Goal: Information Seeking & Learning: Learn about a topic

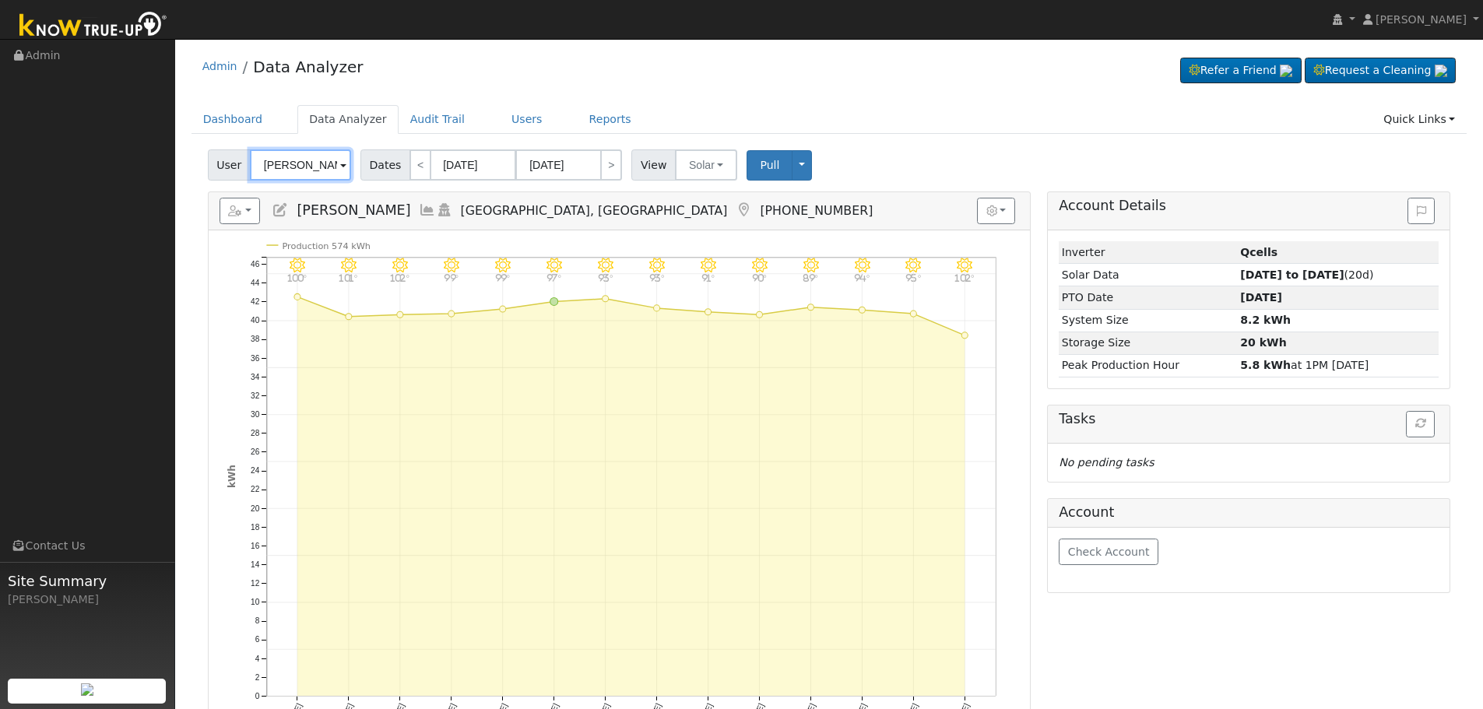
click at [324, 167] on input "[PERSON_NAME]" at bounding box center [300, 164] width 101 height 31
click at [324, 167] on img at bounding box center [331, 164] width 39 height 30
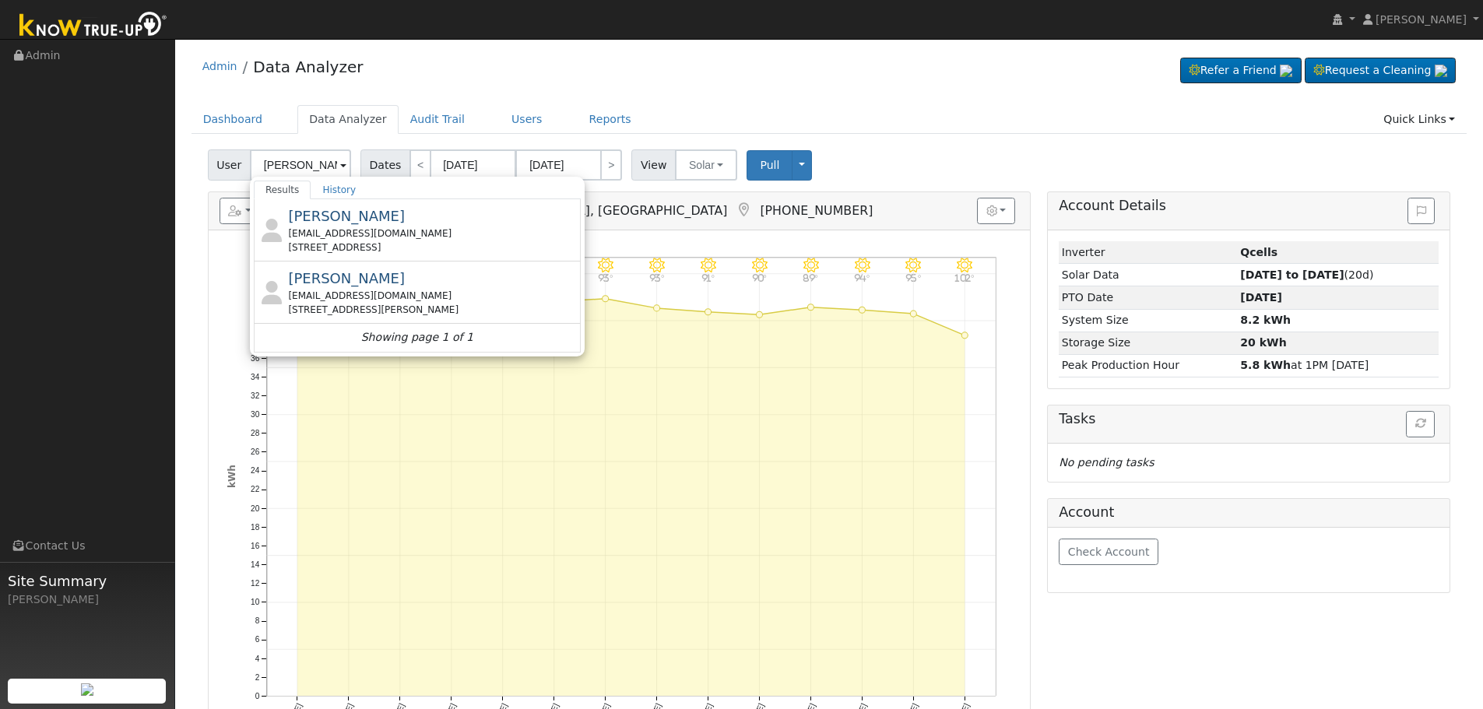
click at [383, 239] on div "[EMAIL_ADDRESS][DOMAIN_NAME]" at bounding box center [432, 234] width 289 height 14
type input "[PERSON_NAME]"
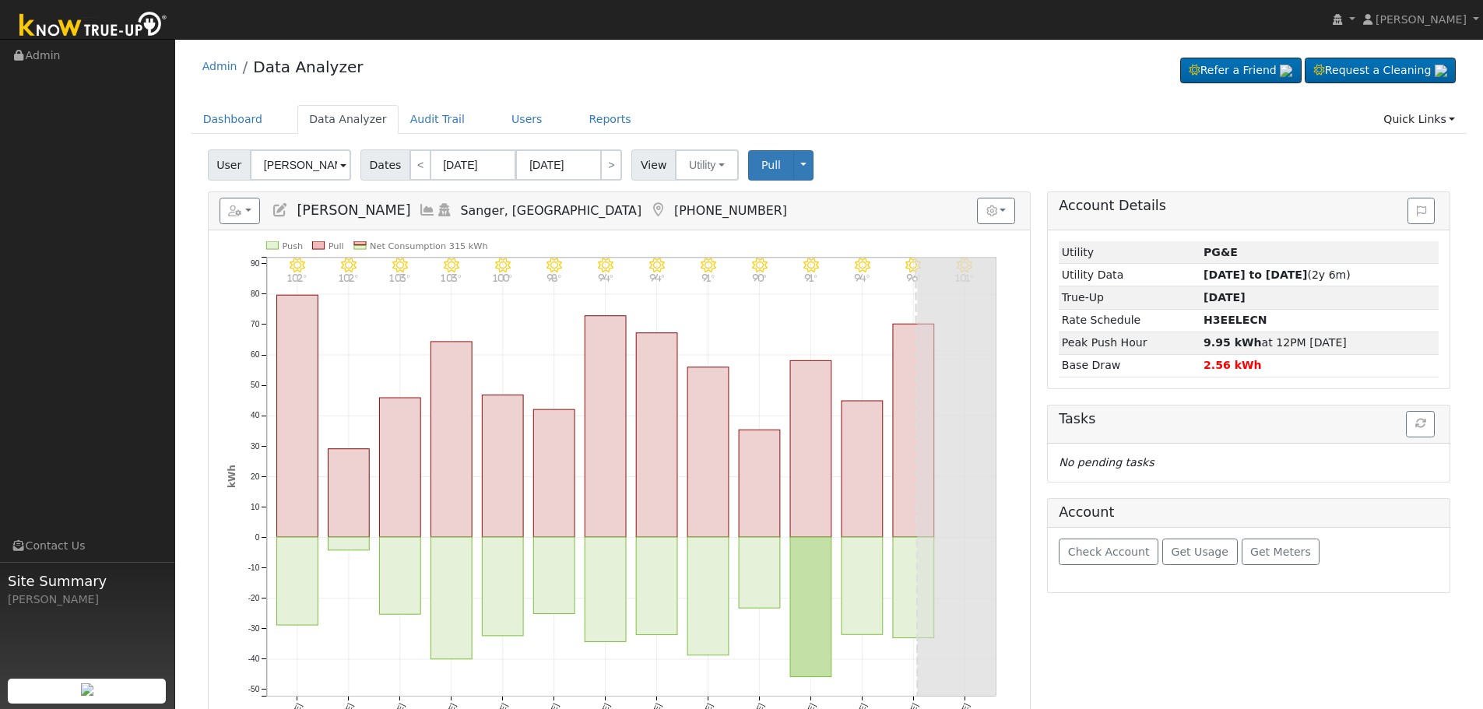
click at [419, 214] on icon at bounding box center [427, 210] width 17 height 14
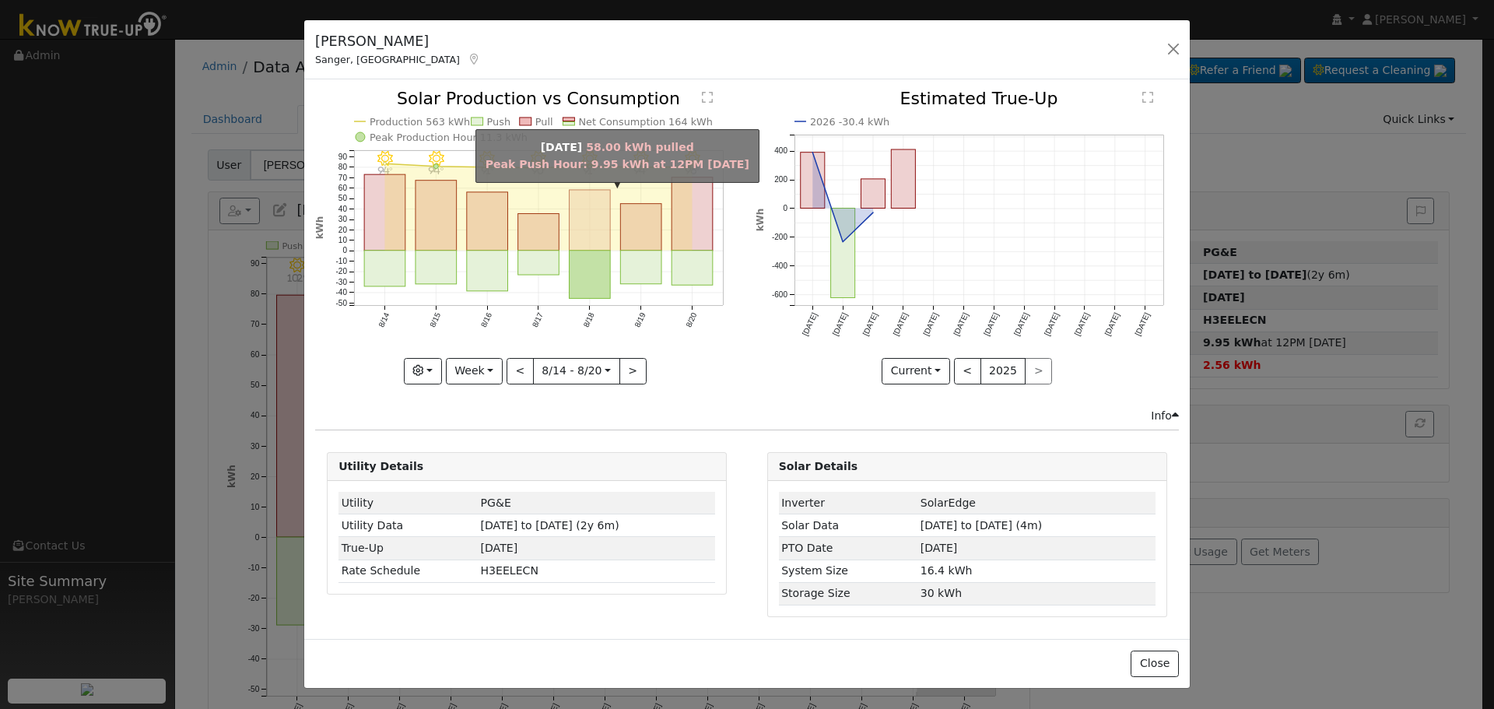
click at [599, 226] on rect "onclick=""" at bounding box center [590, 220] width 41 height 61
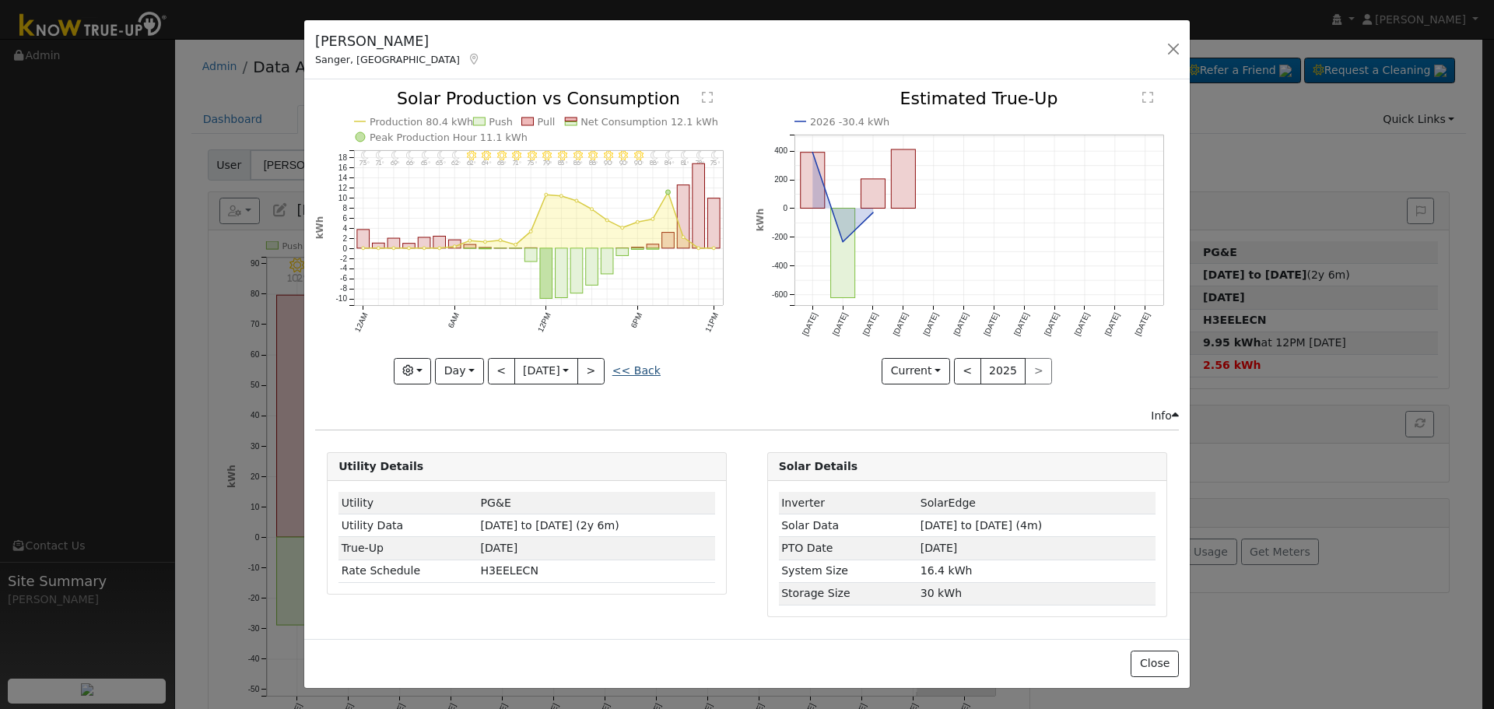
click at [633, 373] on link "<< Back" at bounding box center [637, 370] width 48 height 12
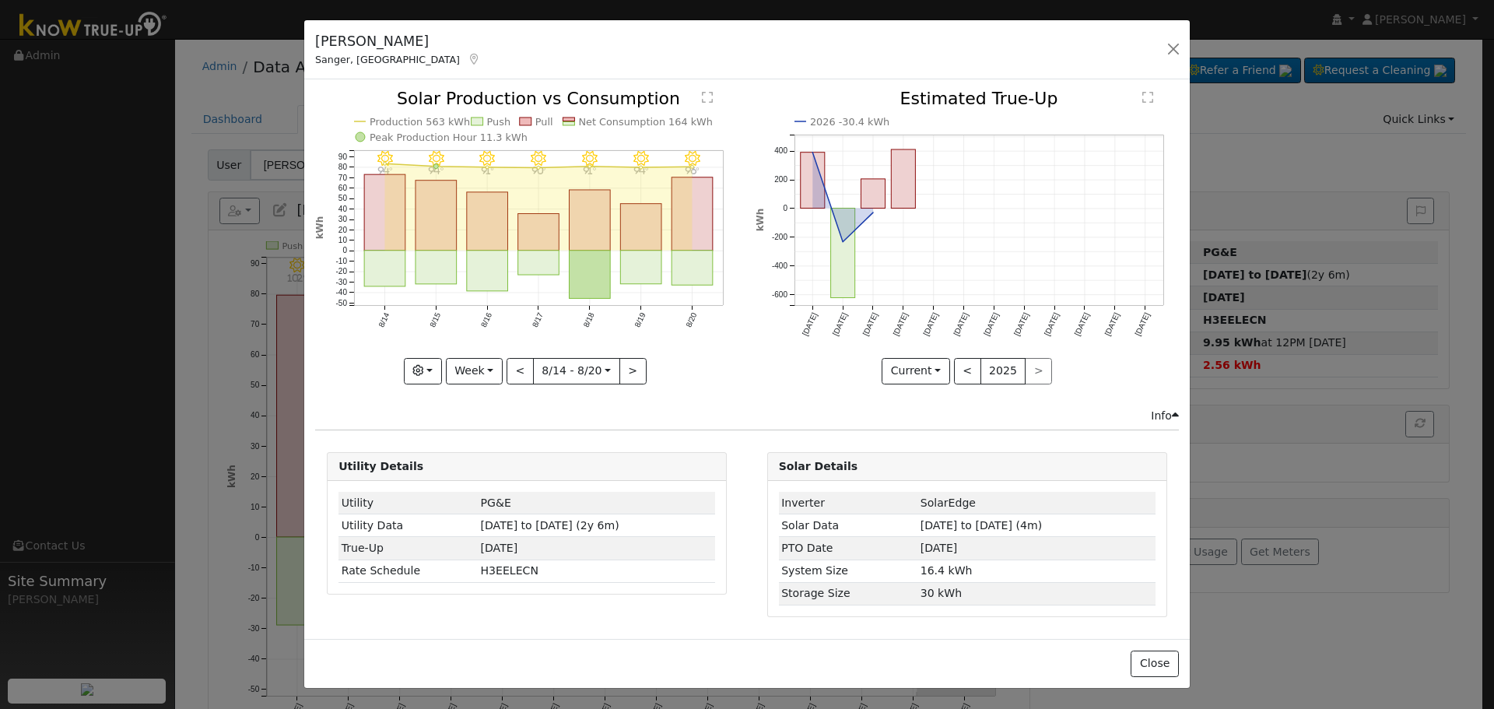
click at [468, 58] on icon at bounding box center [475, 59] width 14 height 11
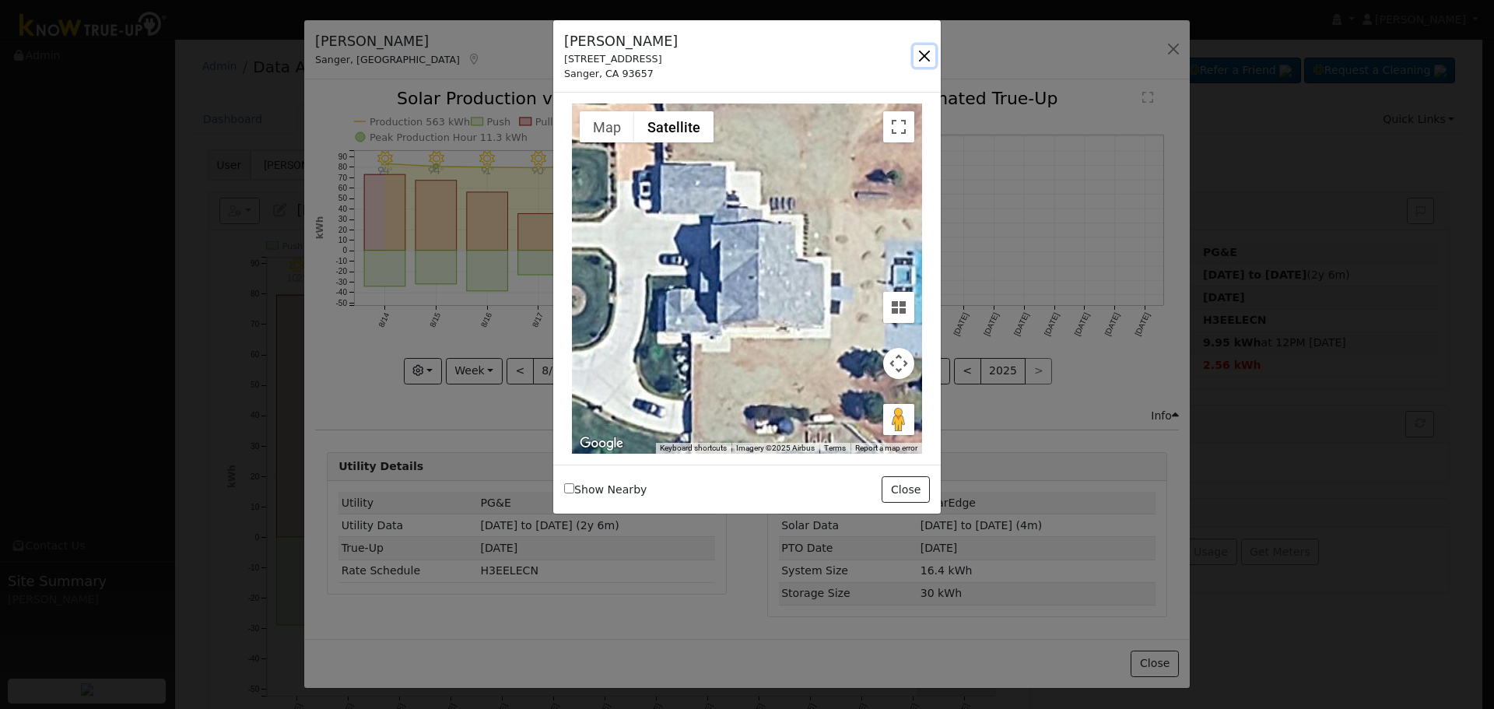
click at [933, 59] on button "button" at bounding box center [925, 56] width 22 height 22
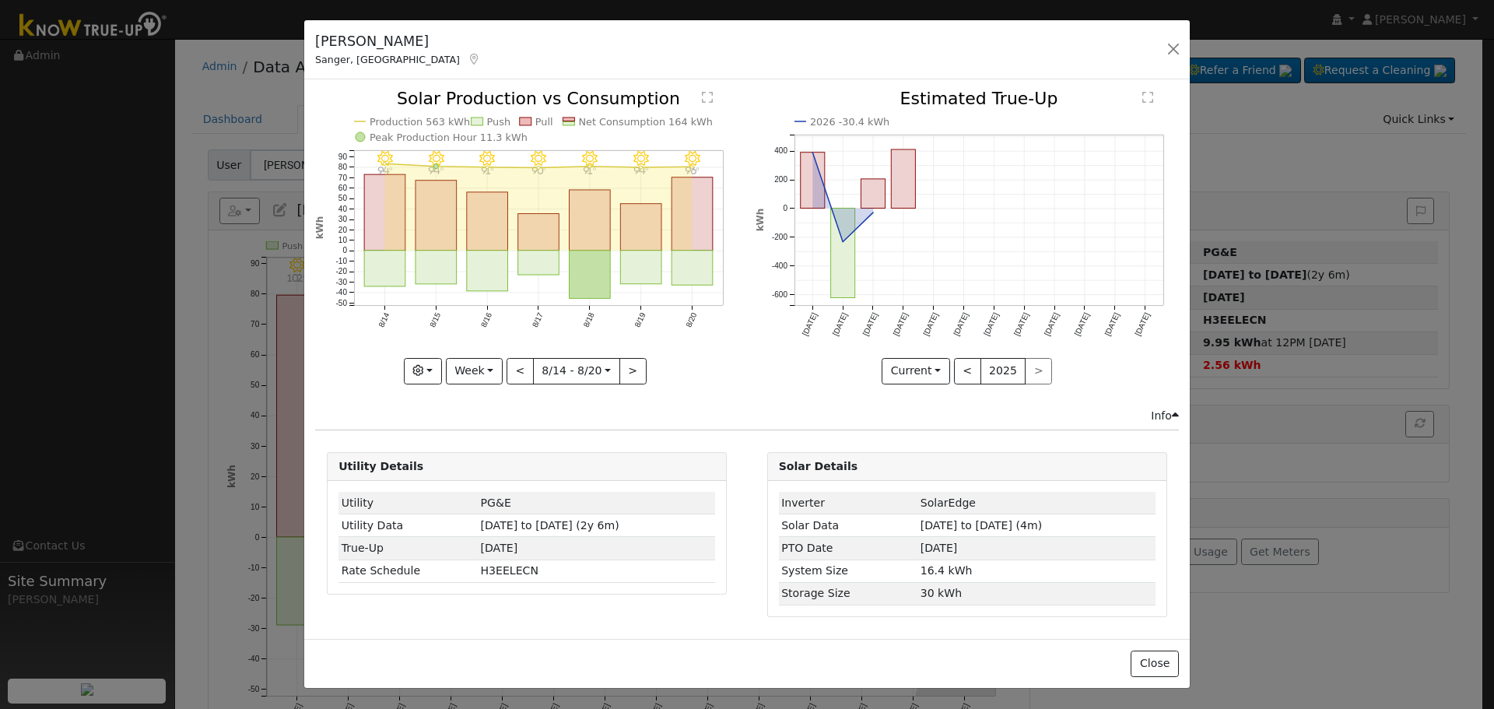
click at [493, 385] on div "8/20 - Clear 96° 8/19 - Clear 94° 8/18 - Clear 91° 8/17 - Clear 90° 8/16 - Clea…" at bounding box center [527, 248] width 440 height 317
click at [493, 373] on button "Week" at bounding box center [474, 371] width 57 height 26
click at [504, 463] on link "Year" at bounding box center [501, 469] width 108 height 22
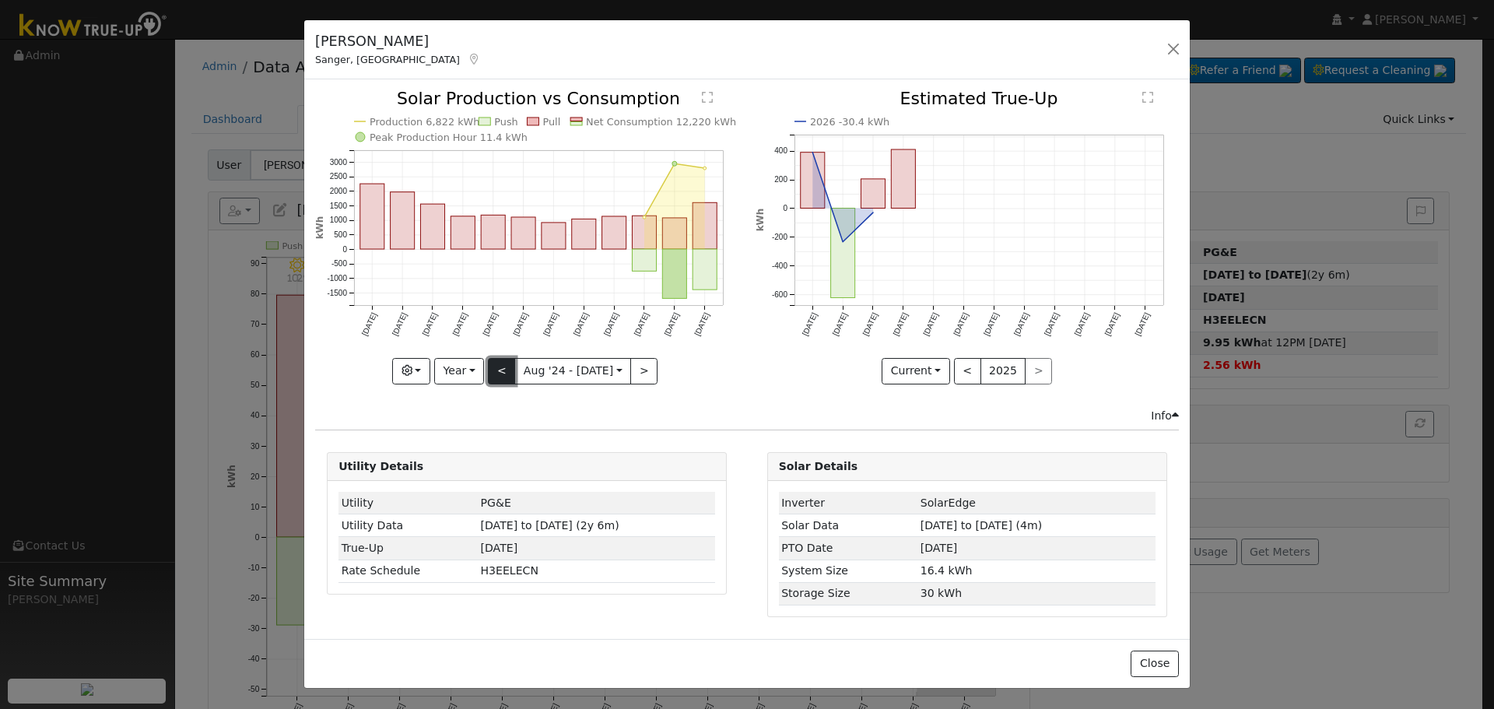
click at [508, 374] on button "<" at bounding box center [501, 371] width 27 height 26
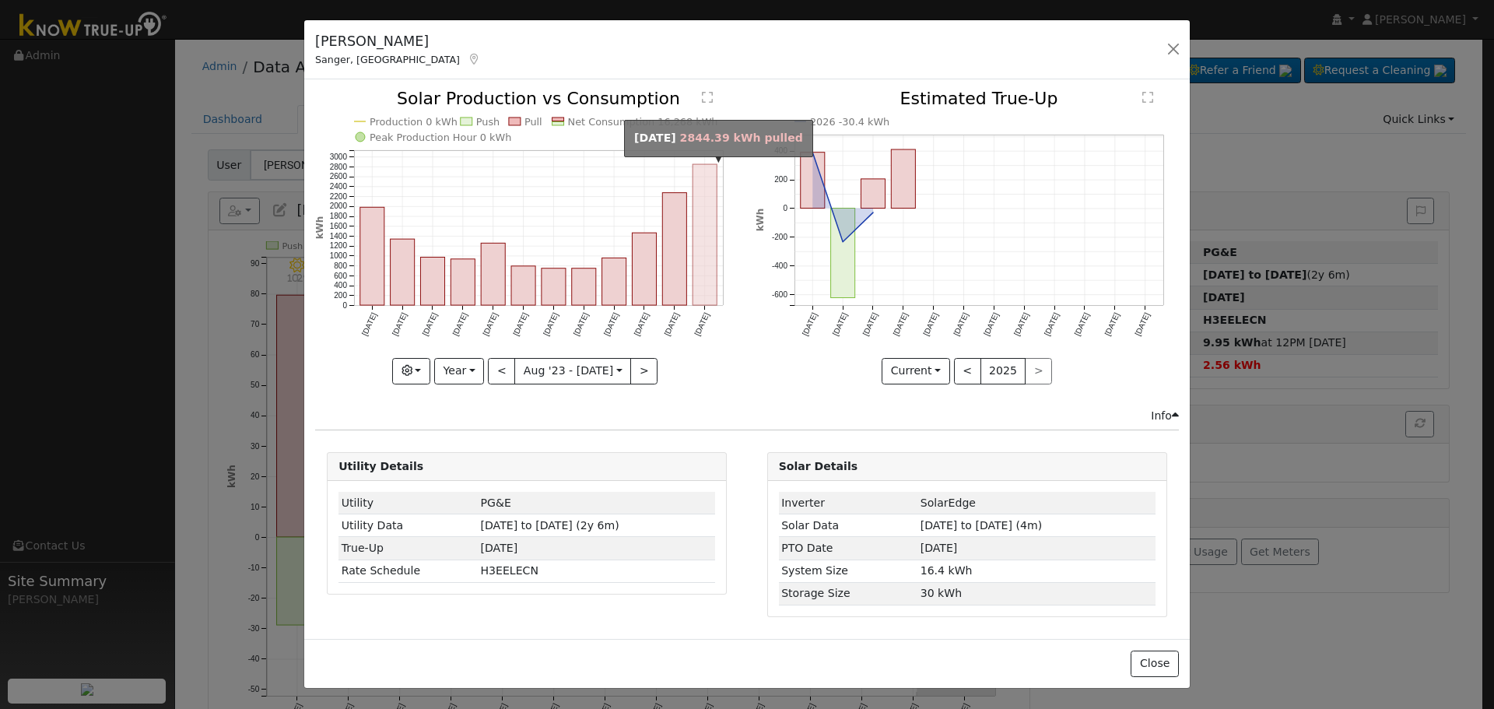
click at [701, 230] on rect "onclick=""" at bounding box center [706, 234] width 24 height 141
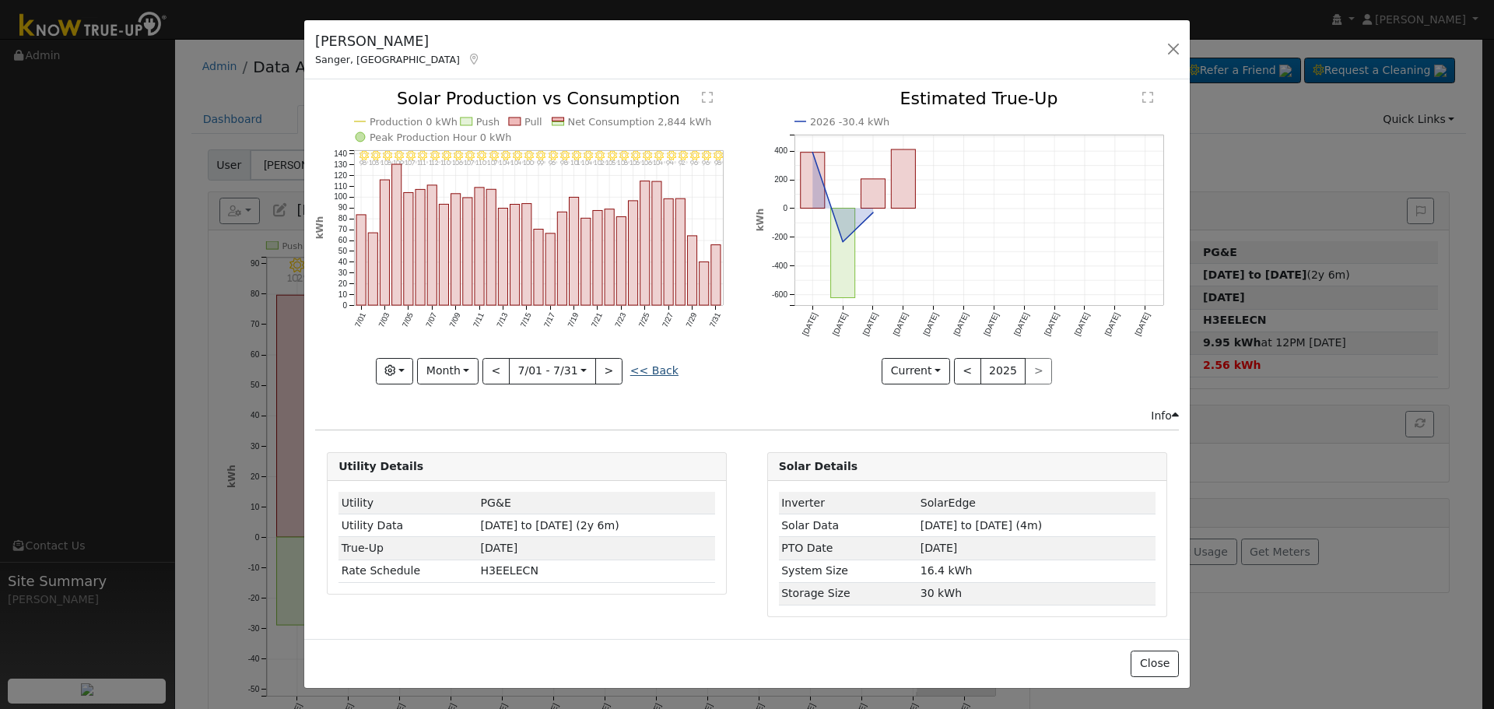
click at [652, 375] on link "<< Back" at bounding box center [654, 370] width 48 height 12
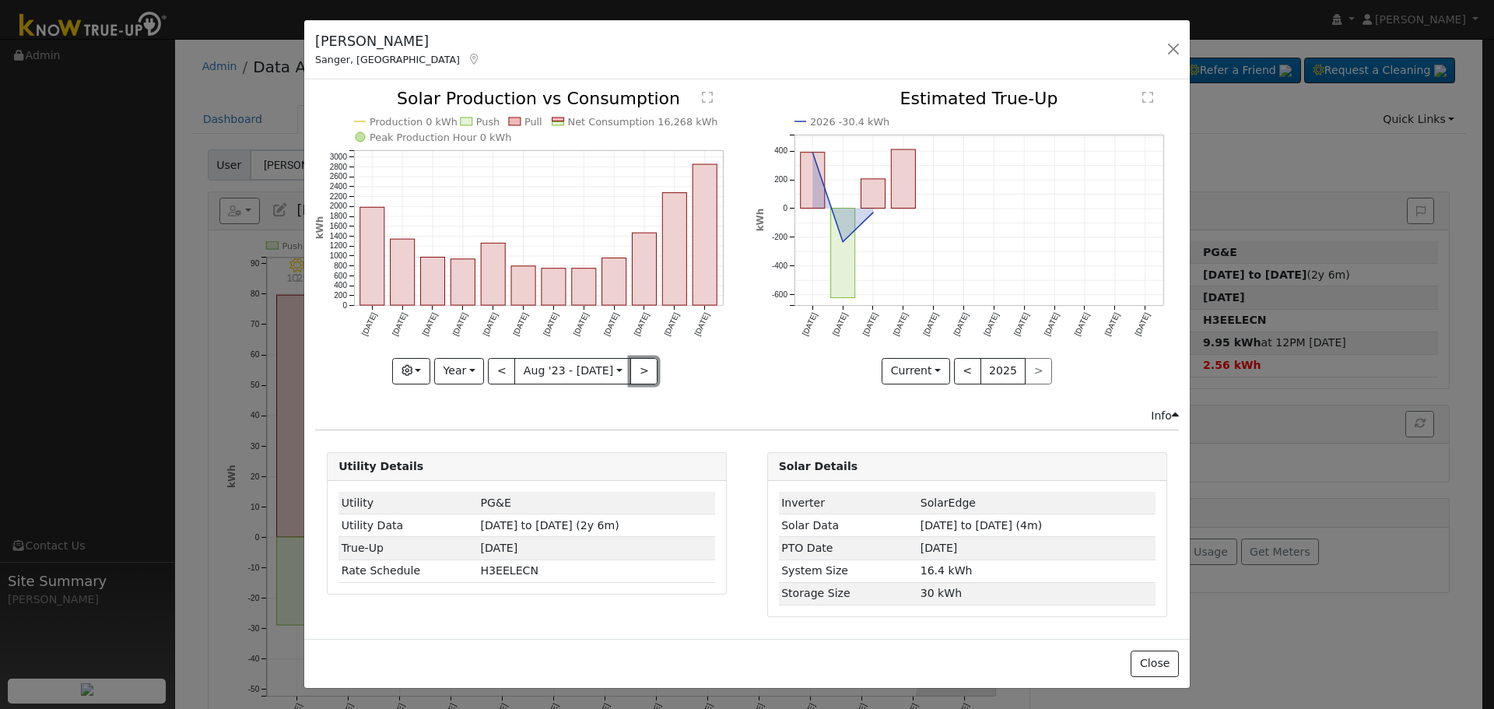
click at [636, 381] on button ">" at bounding box center [643, 371] width 27 height 26
type input "[DATE]"
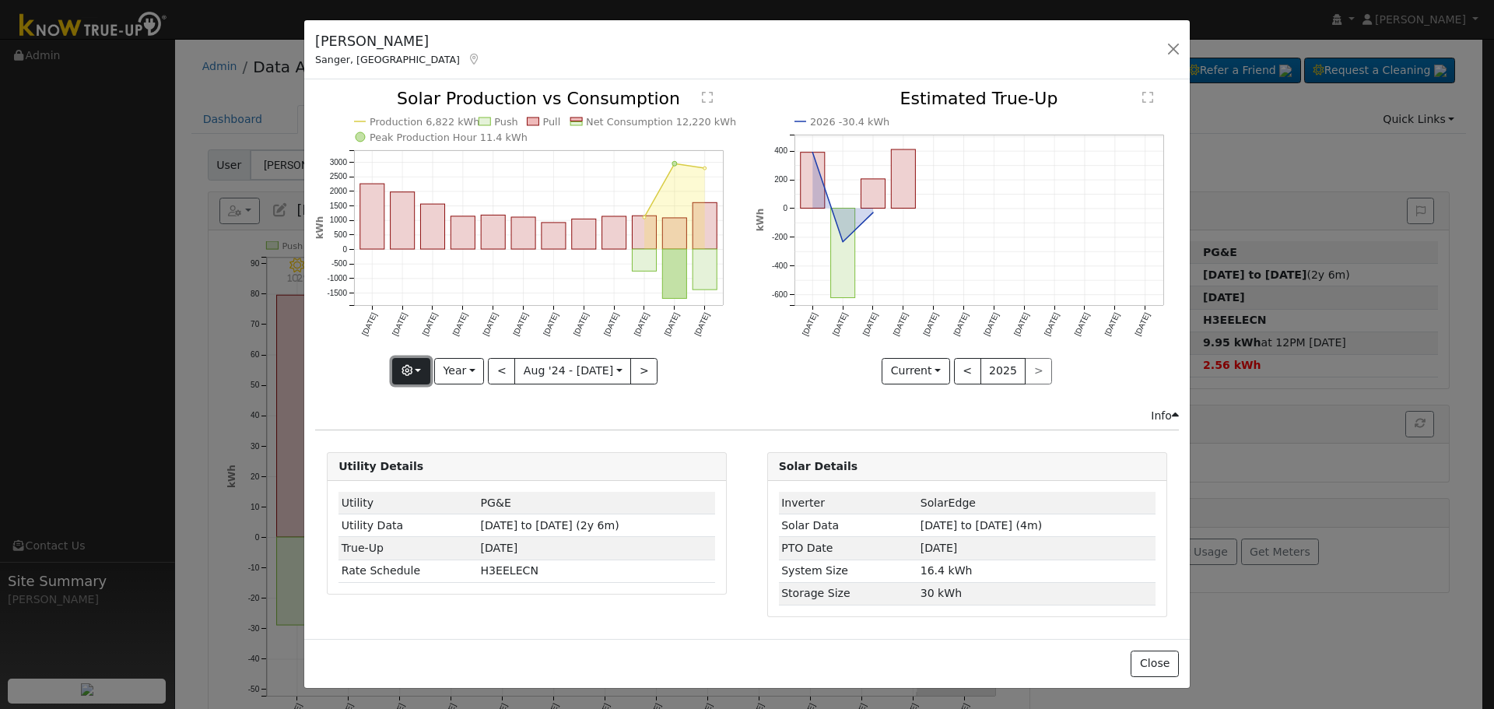
click at [413, 374] on icon "button" at bounding box center [407, 370] width 11 height 11
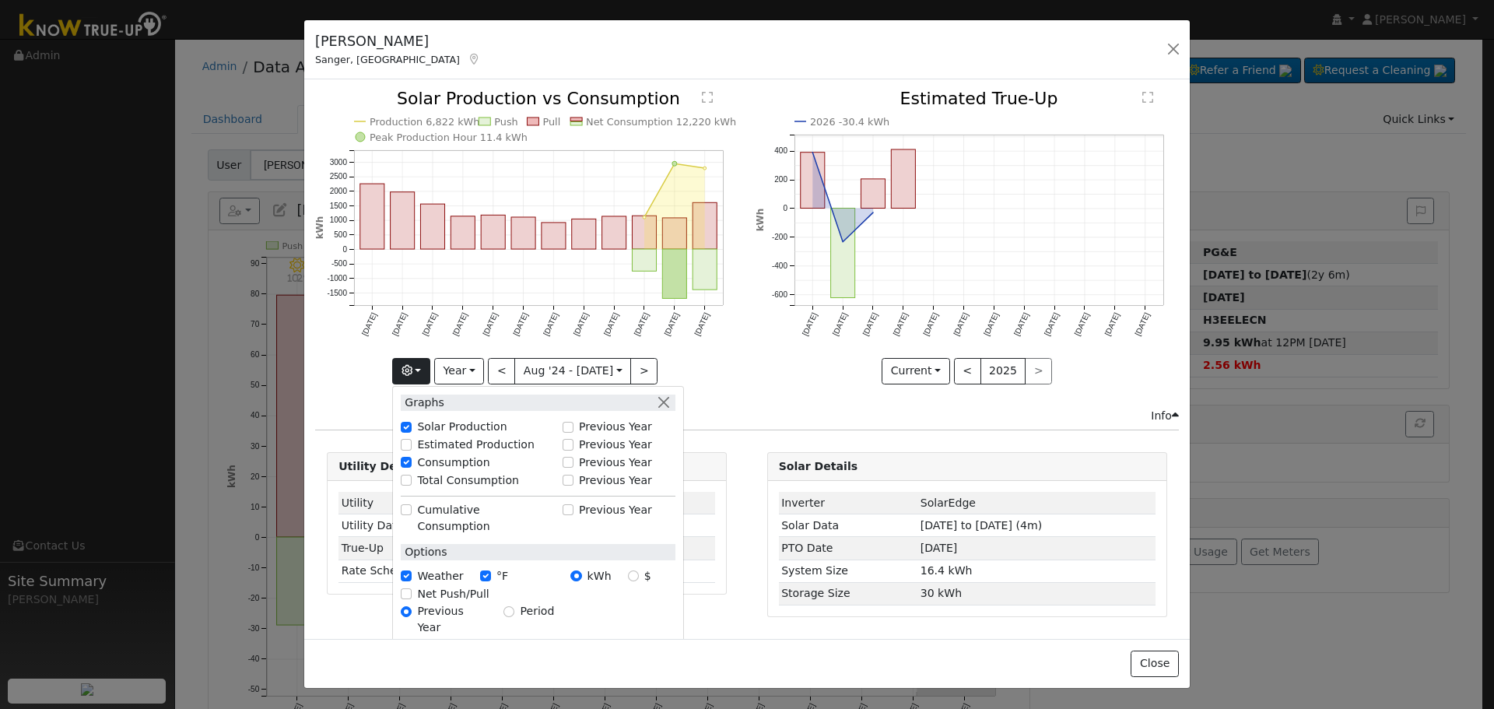
click at [458, 477] on label "Total Consumption" at bounding box center [468, 480] width 102 height 16
click at [412, 477] on input "Total Consumption" at bounding box center [406, 480] width 11 height 11
checkbox input "true"
drag, startPoint x: 744, startPoint y: 388, endPoint x: 741, endPoint y: 270, distance: 118.4
click at [744, 384] on div "Production 6,822 kWh Push Pull Total Consumption 5,307 kWh Net Consumption 12,2…" at bounding box center [527, 248] width 440 height 317
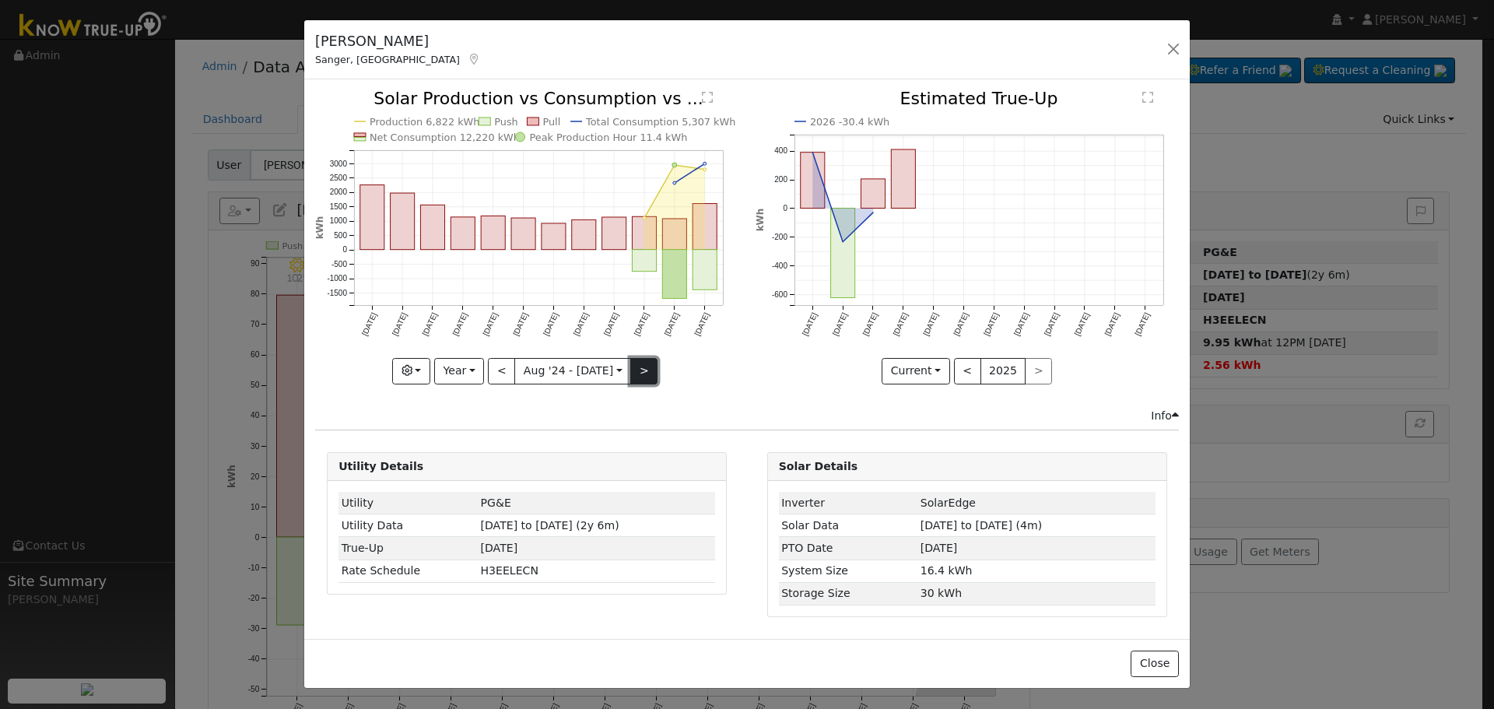
click at [639, 371] on button ">" at bounding box center [643, 371] width 27 height 26
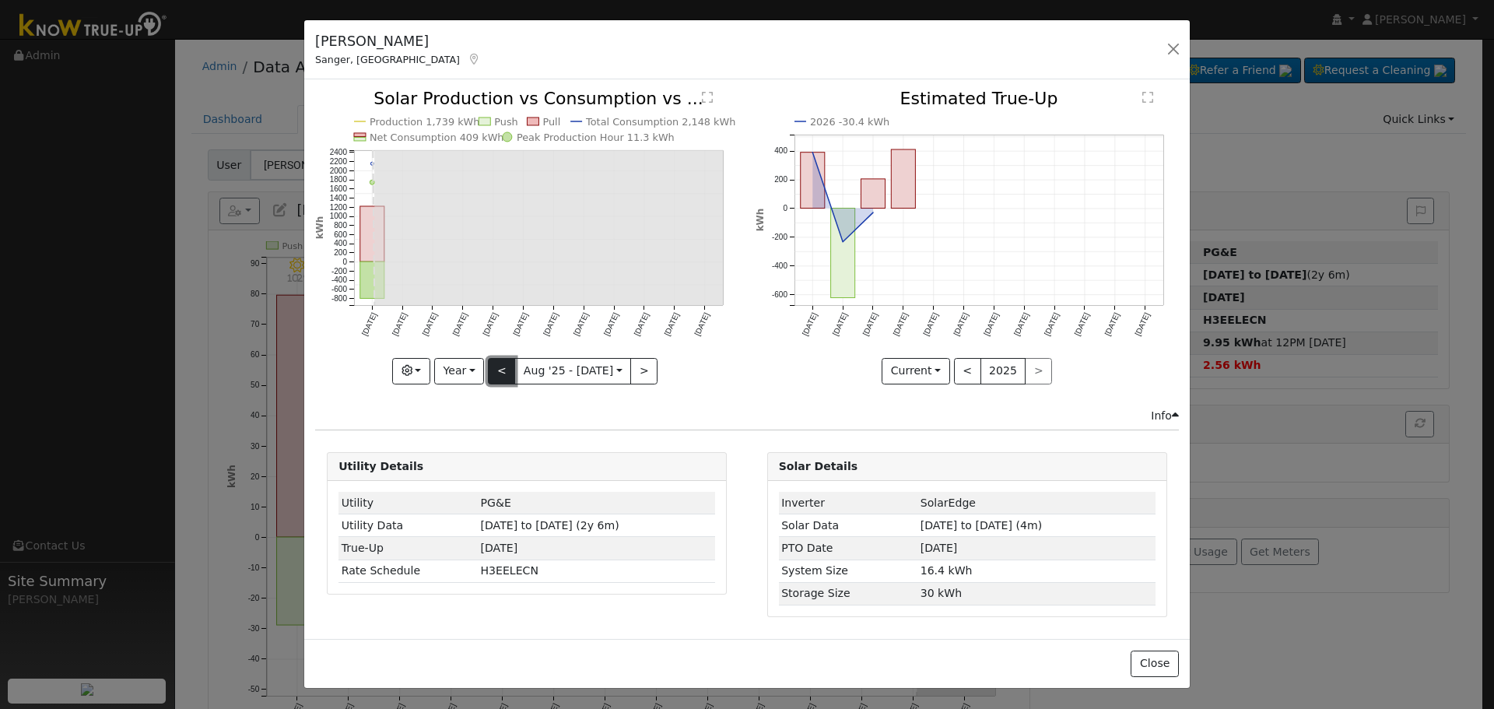
click at [500, 376] on button "<" at bounding box center [501, 371] width 27 height 26
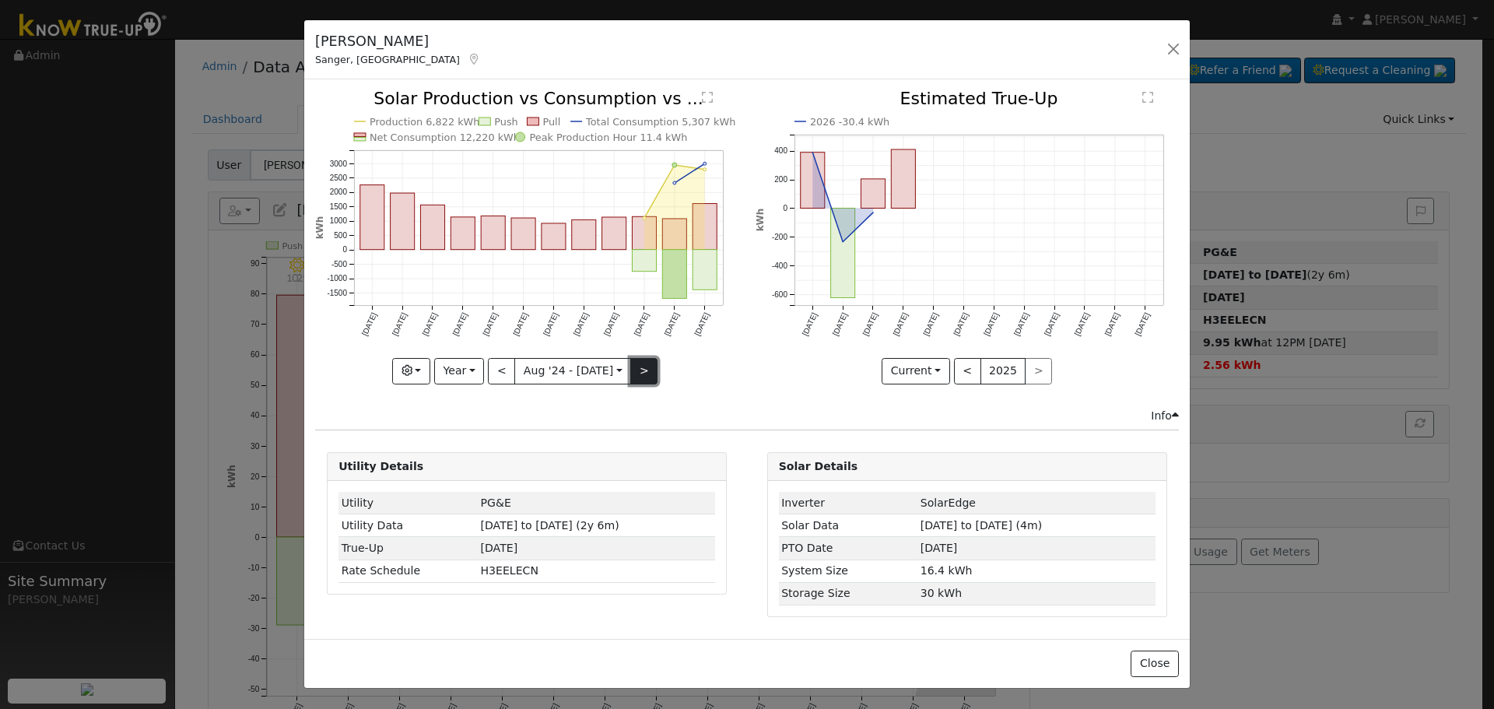
click at [643, 367] on button ">" at bounding box center [643, 371] width 27 height 26
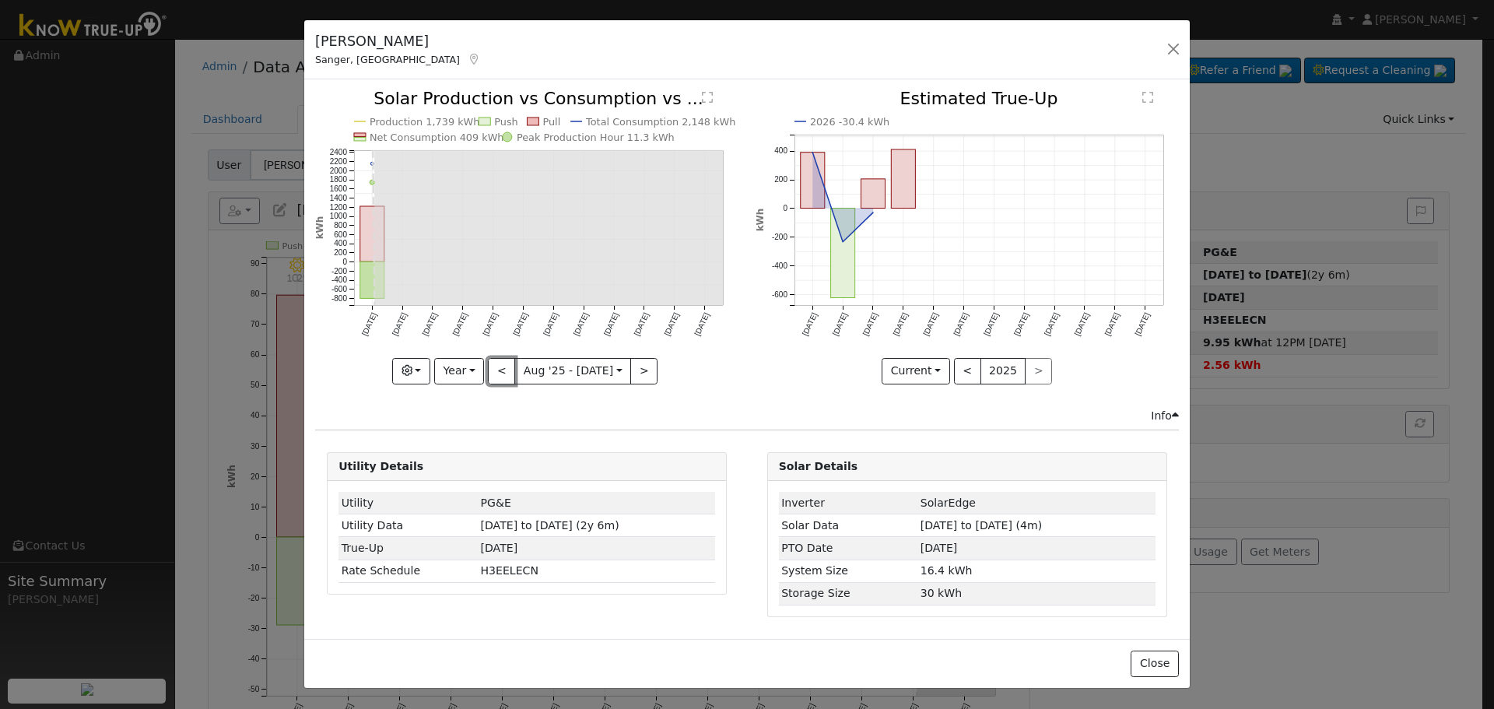
click at [511, 364] on button "<" at bounding box center [501, 371] width 27 height 26
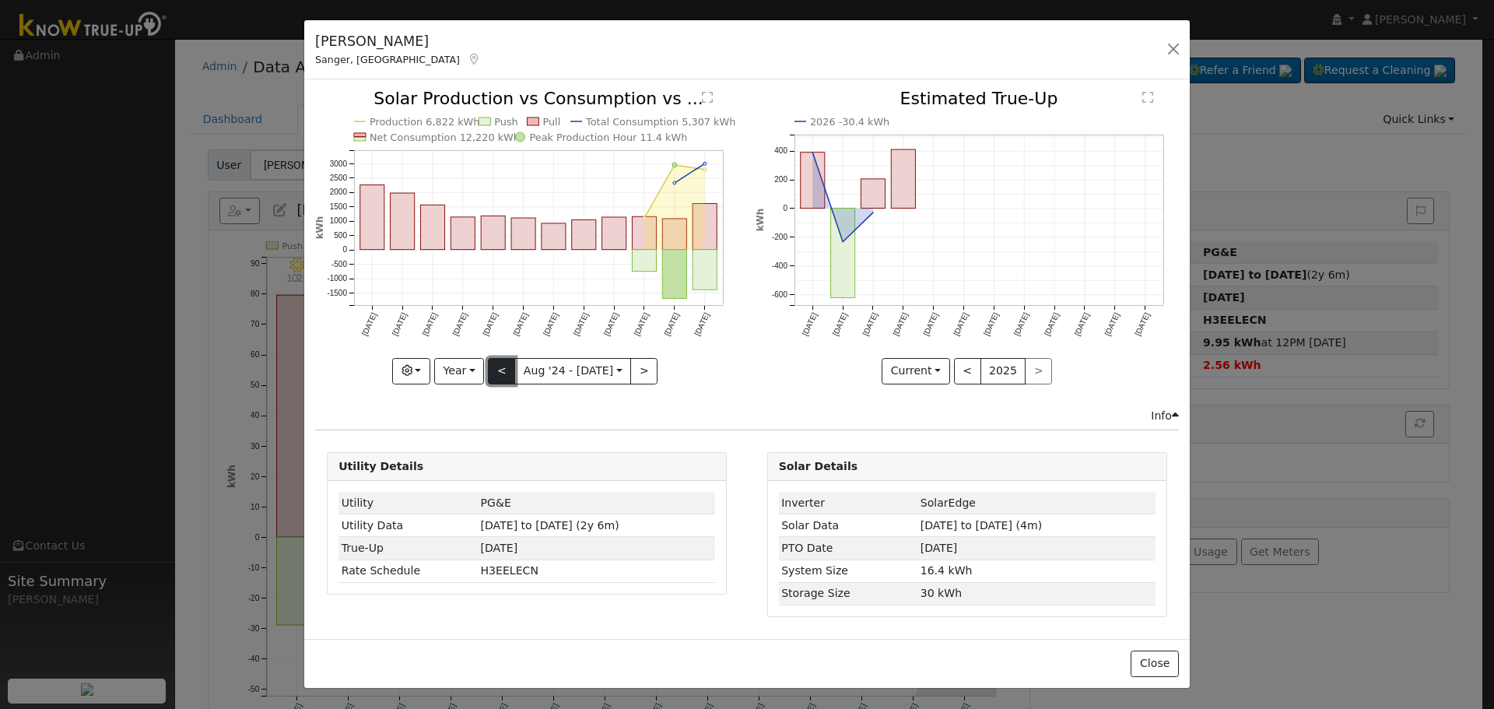
click at [501, 374] on button "<" at bounding box center [501, 371] width 27 height 26
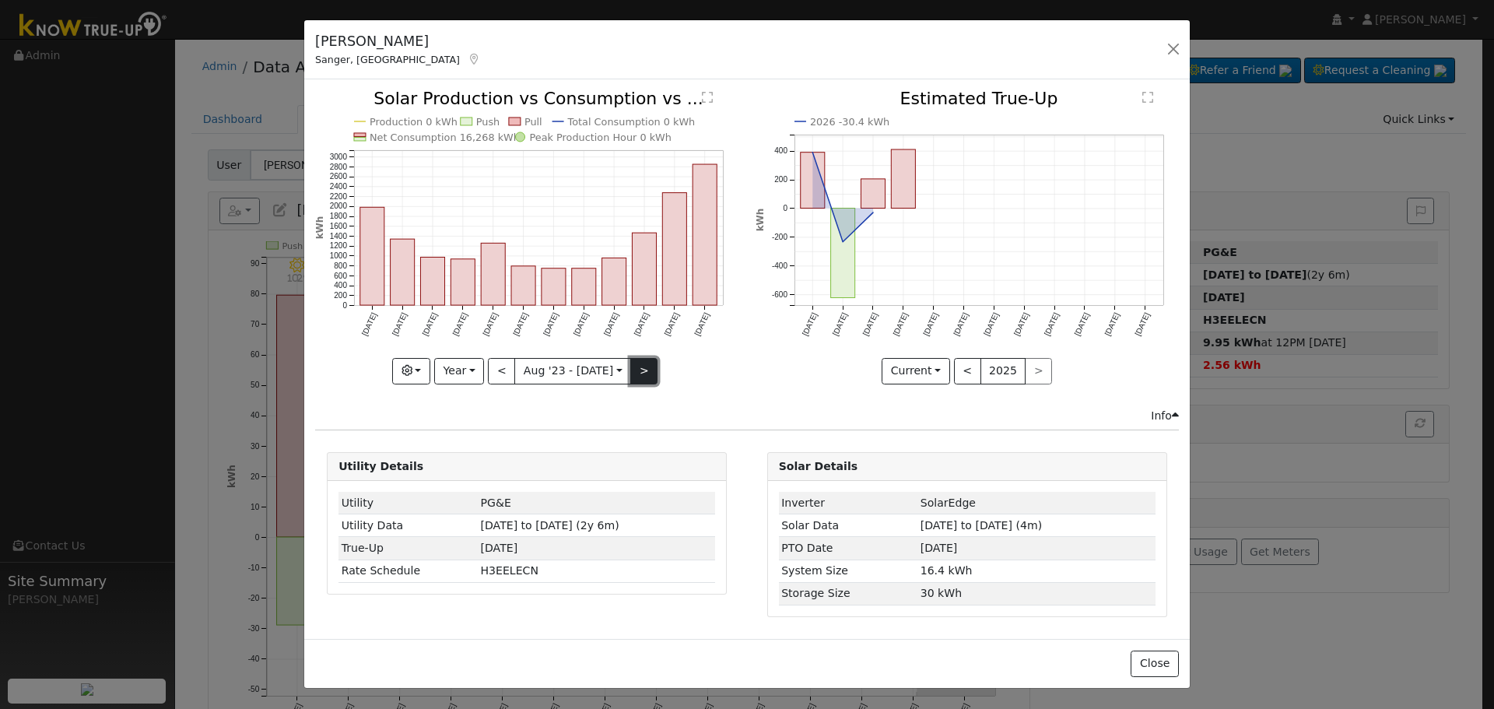
click at [638, 364] on button ">" at bounding box center [643, 371] width 27 height 26
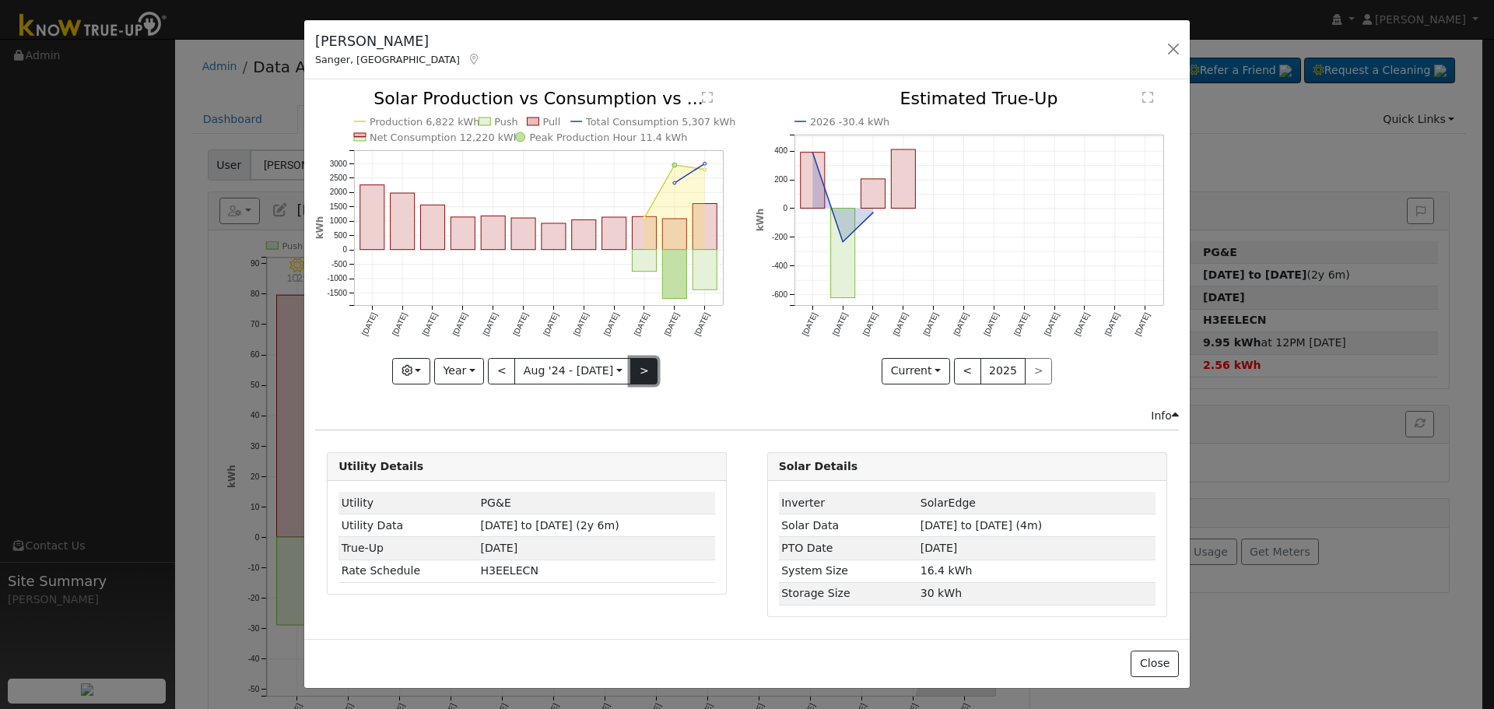
click at [645, 375] on button ">" at bounding box center [643, 371] width 27 height 26
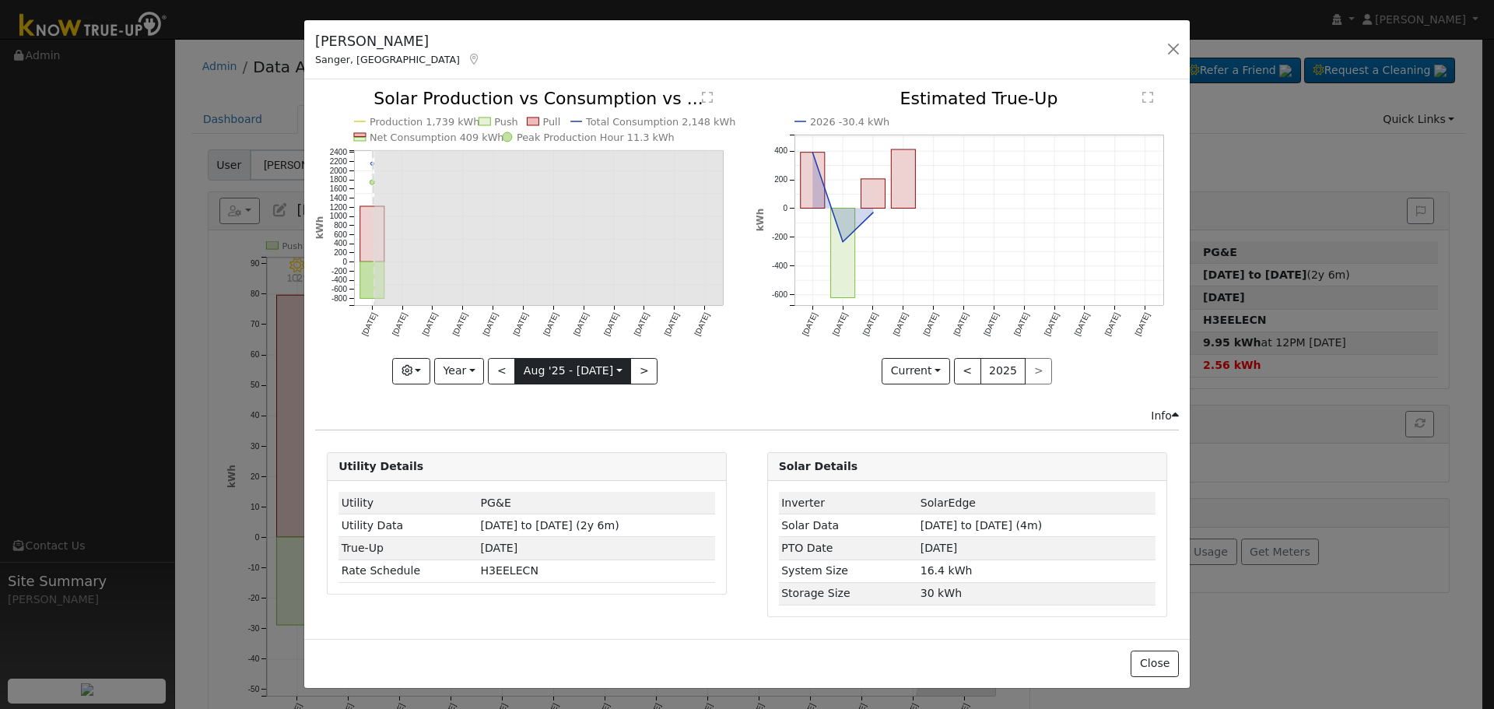
click at [537, 371] on input "[DATE]" at bounding box center [572, 371] width 115 height 25
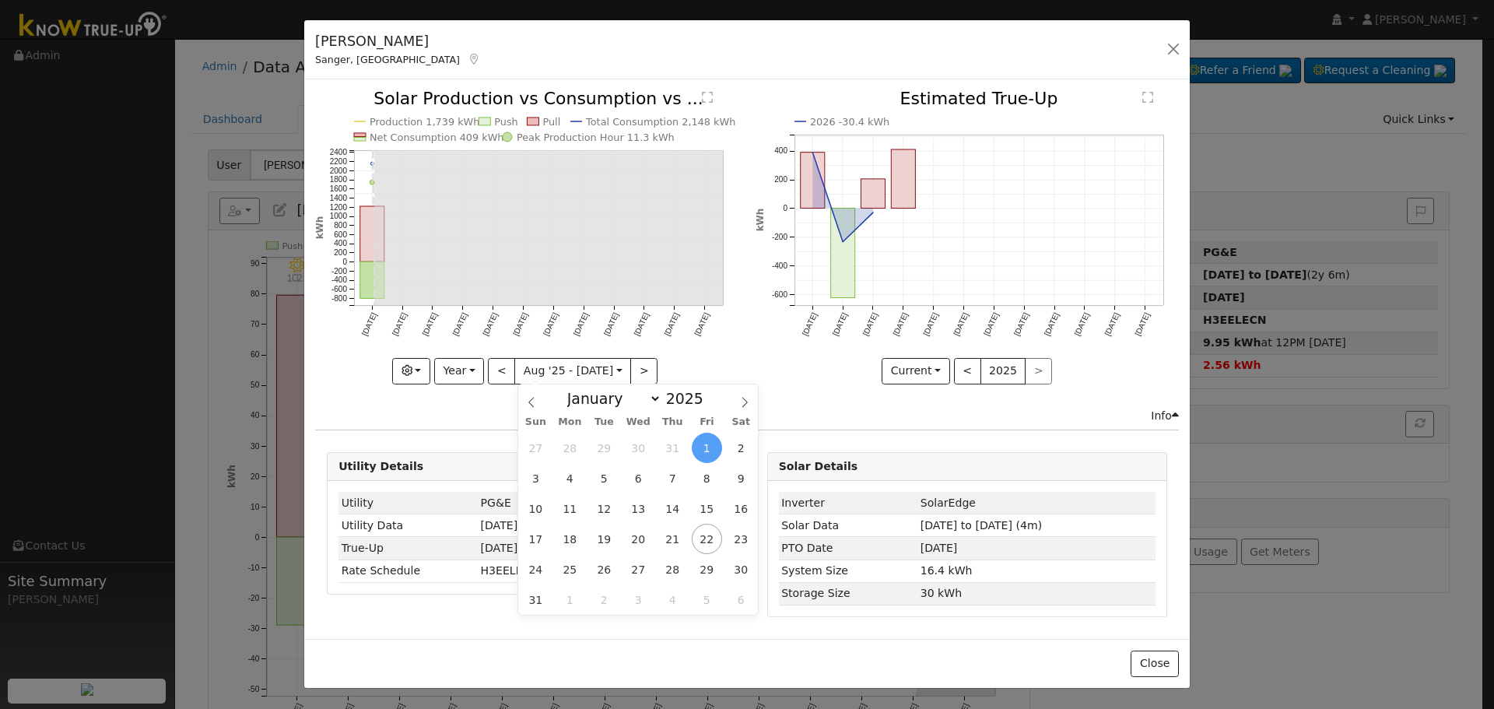
click at [709, 444] on span "1" at bounding box center [707, 448] width 30 height 30
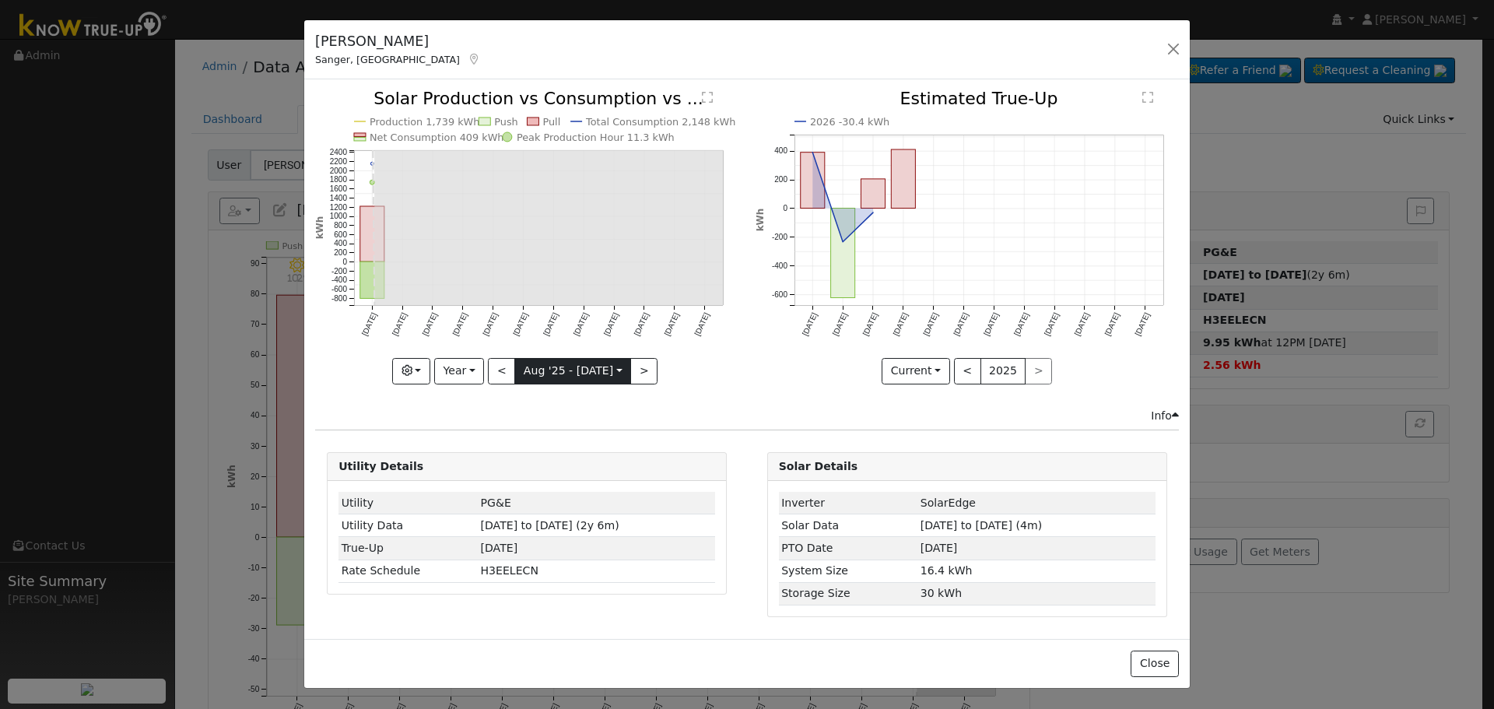
click at [566, 372] on input "[DATE]" at bounding box center [572, 371] width 115 height 25
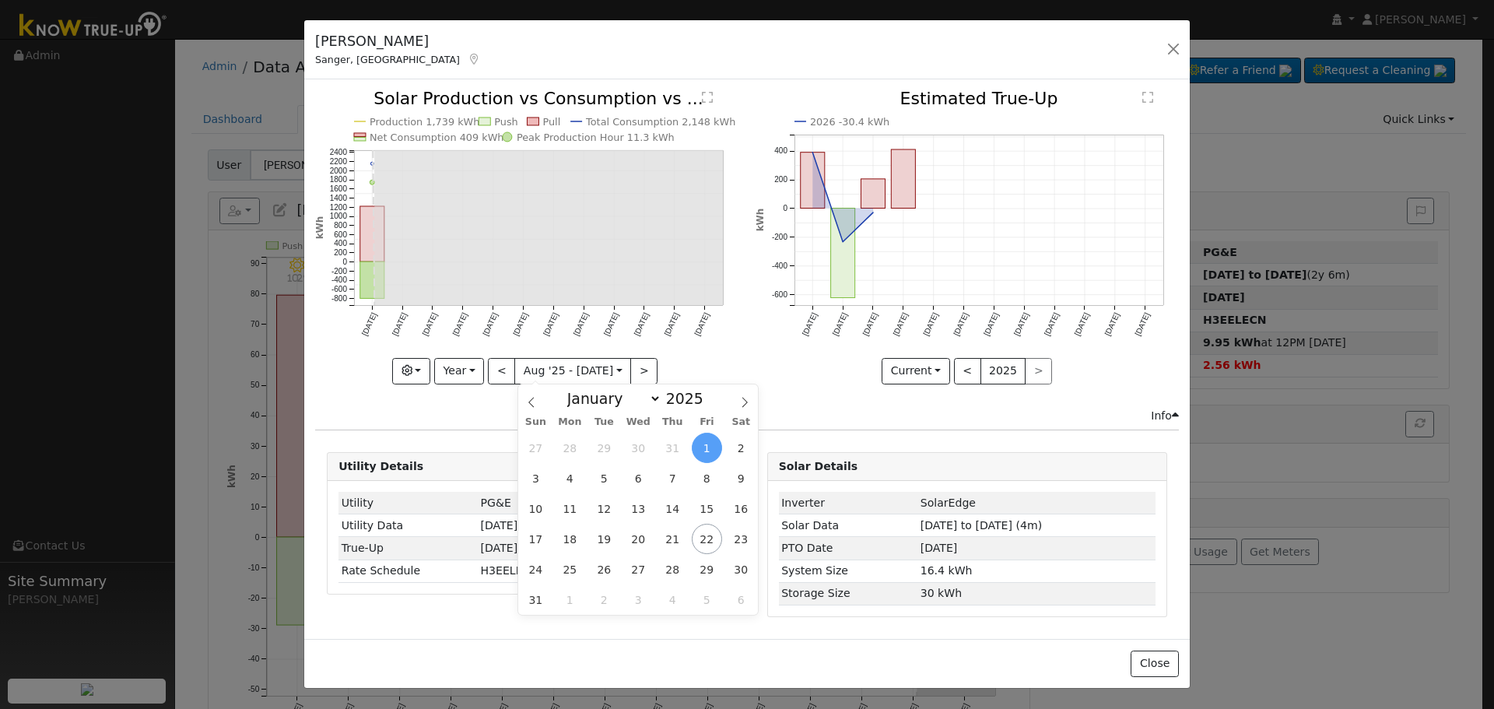
click at [486, 412] on div "Info" at bounding box center [747, 416] width 880 height 16
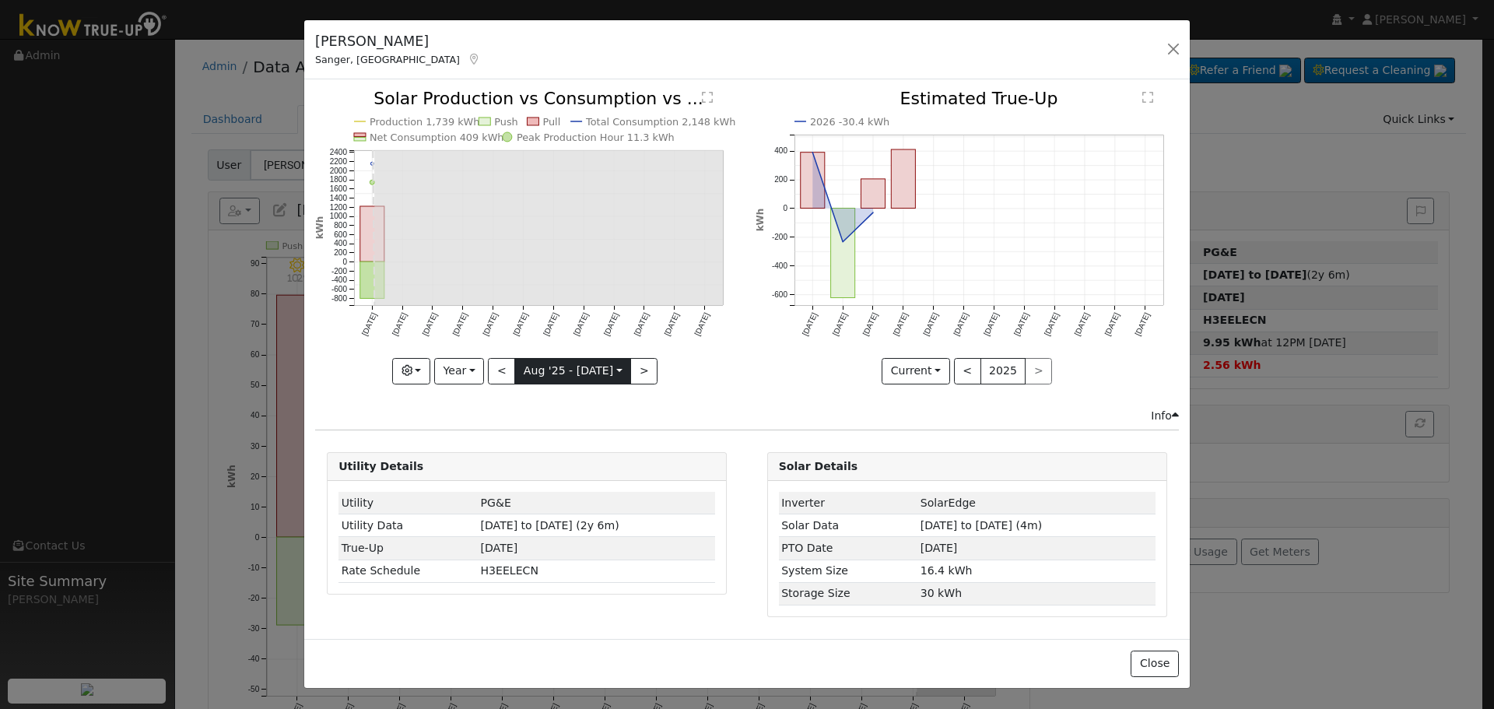
click at [563, 378] on input "[DATE]" at bounding box center [572, 371] width 115 height 25
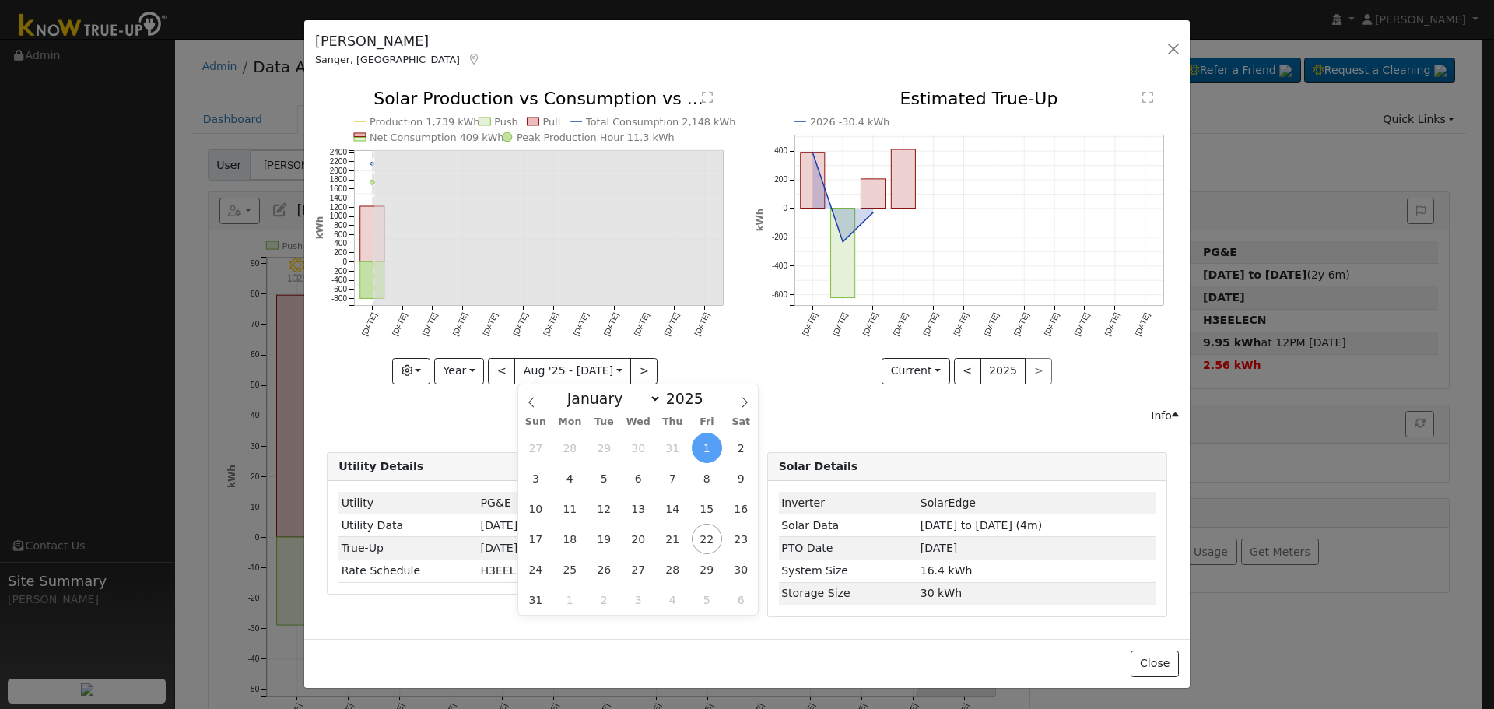
click at [481, 408] on div "Info" at bounding box center [747, 416] width 880 height 16
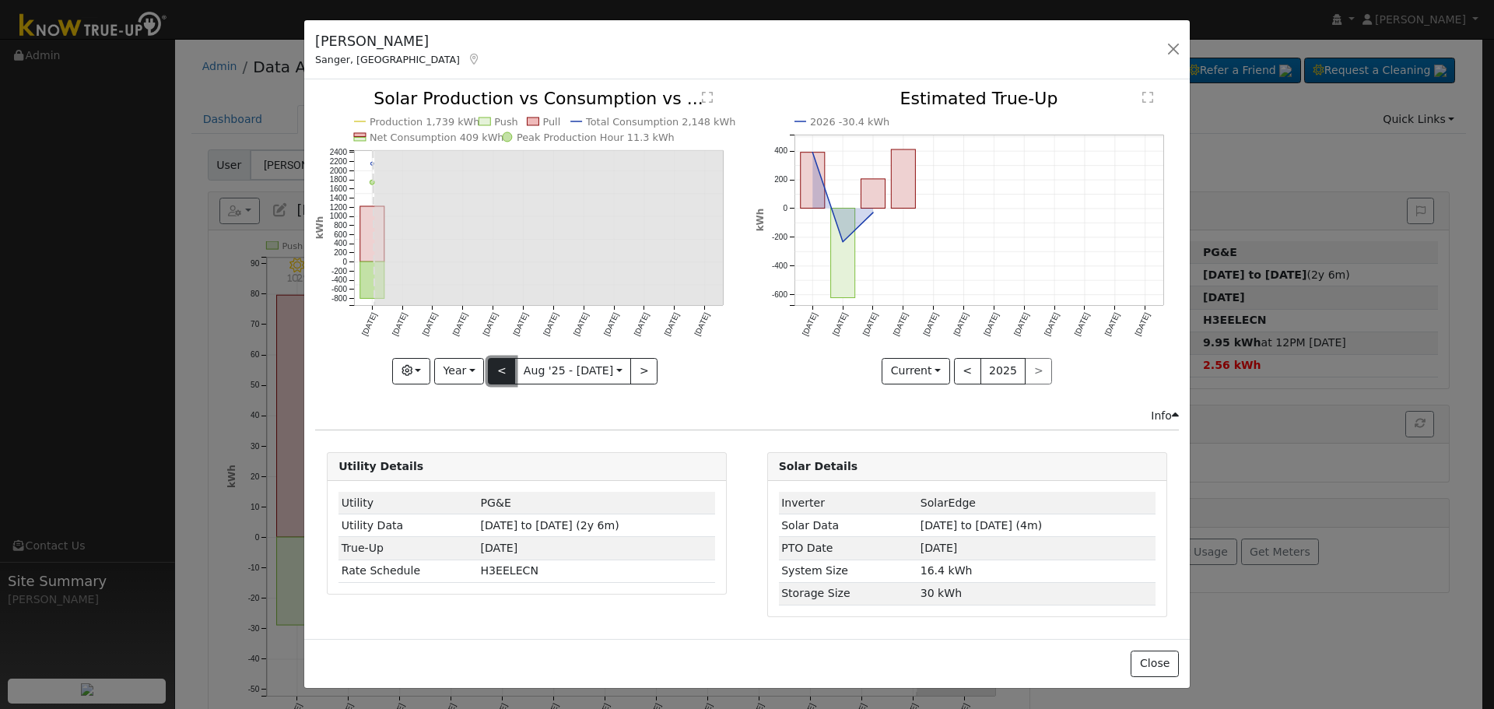
click at [501, 372] on button "<" at bounding box center [501, 371] width 27 height 26
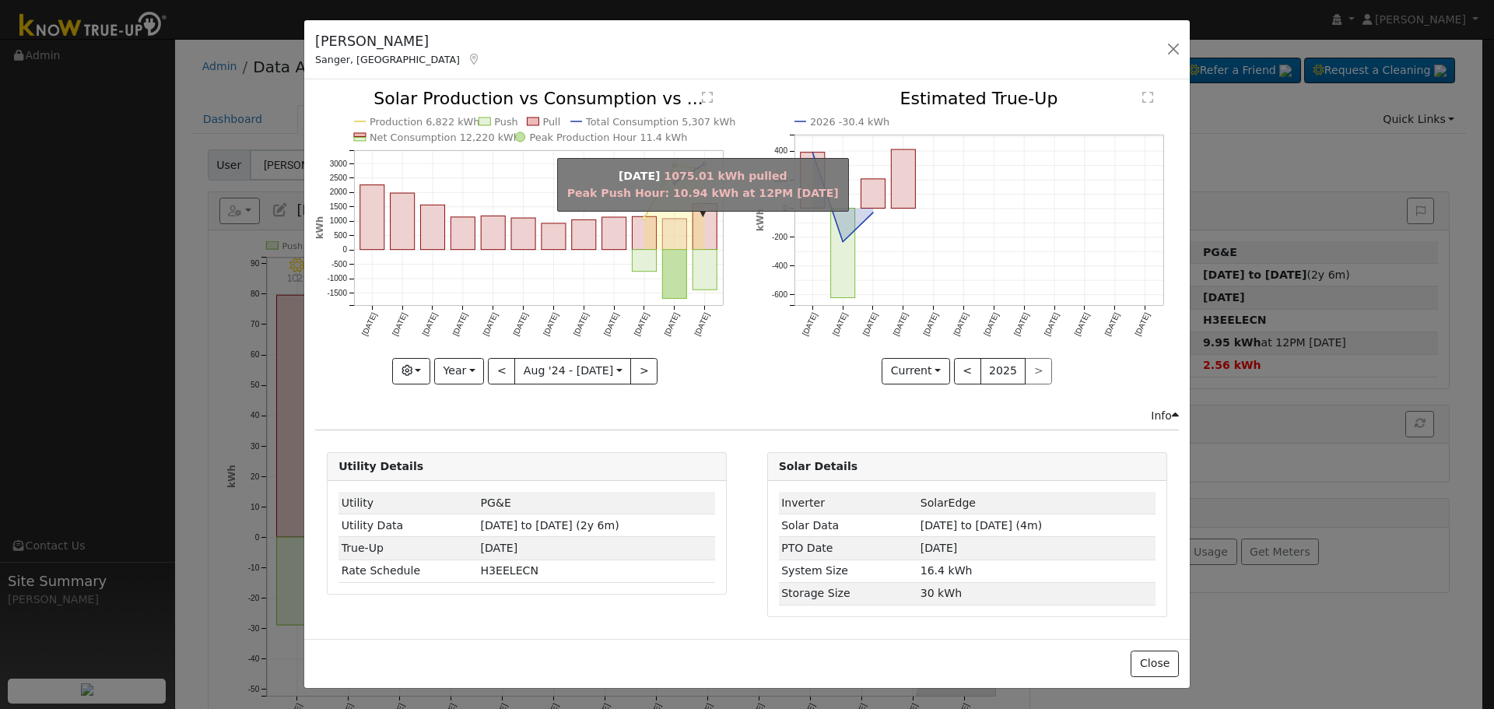
click at [673, 240] on rect "onclick=""" at bounding box center [675, 234] width 24 height 31
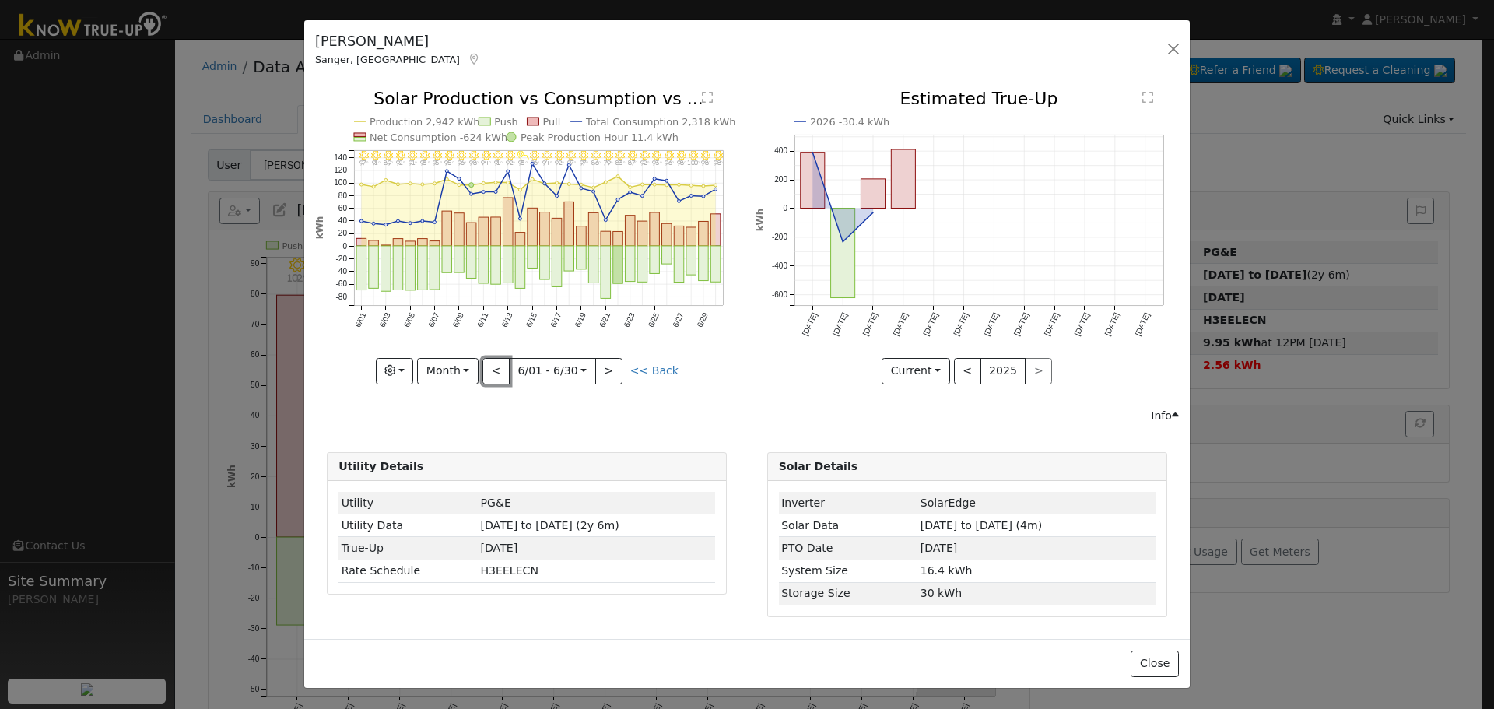
click at [503, 371] on button "<" at bounding box center [496, 371] width 27 height 26
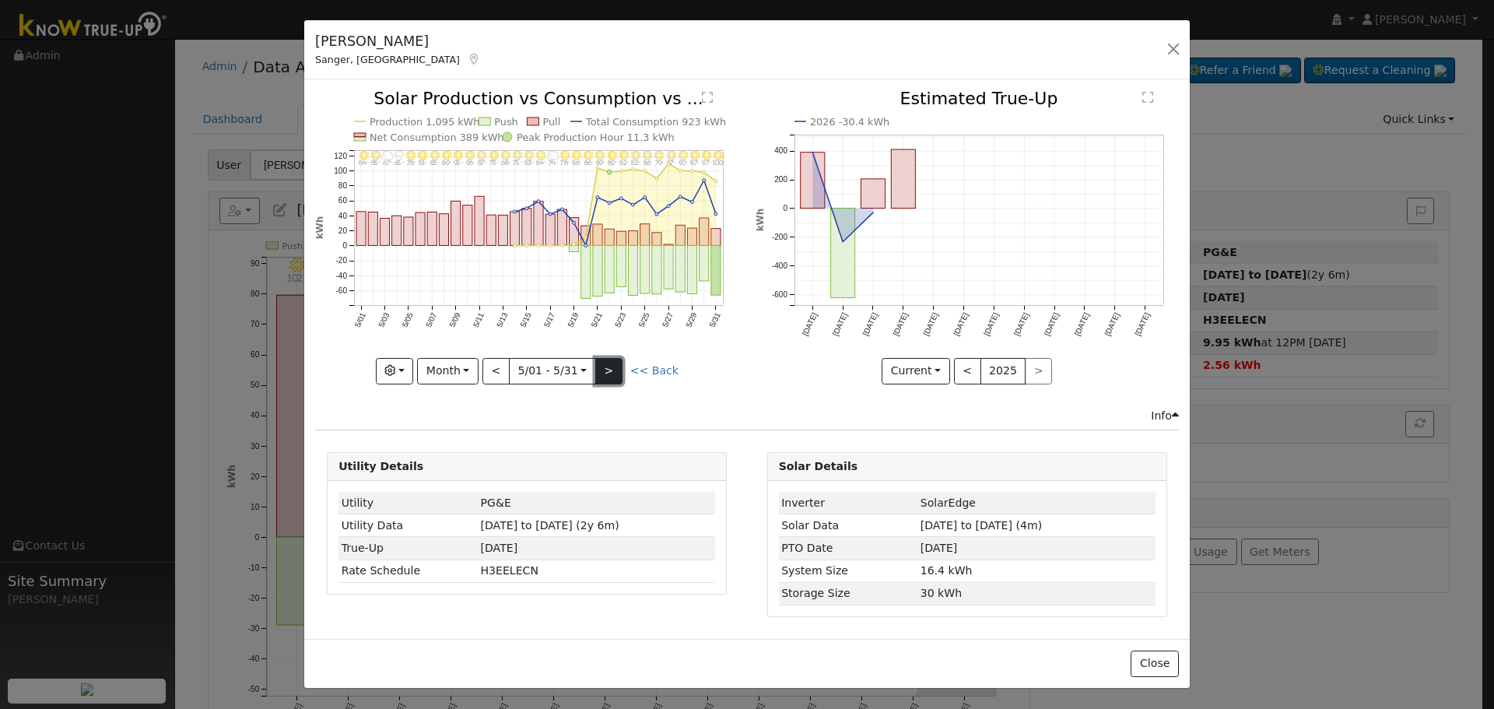
click at [609, 366] on button ">" at bounding box center [608, 371] width 27 height 26
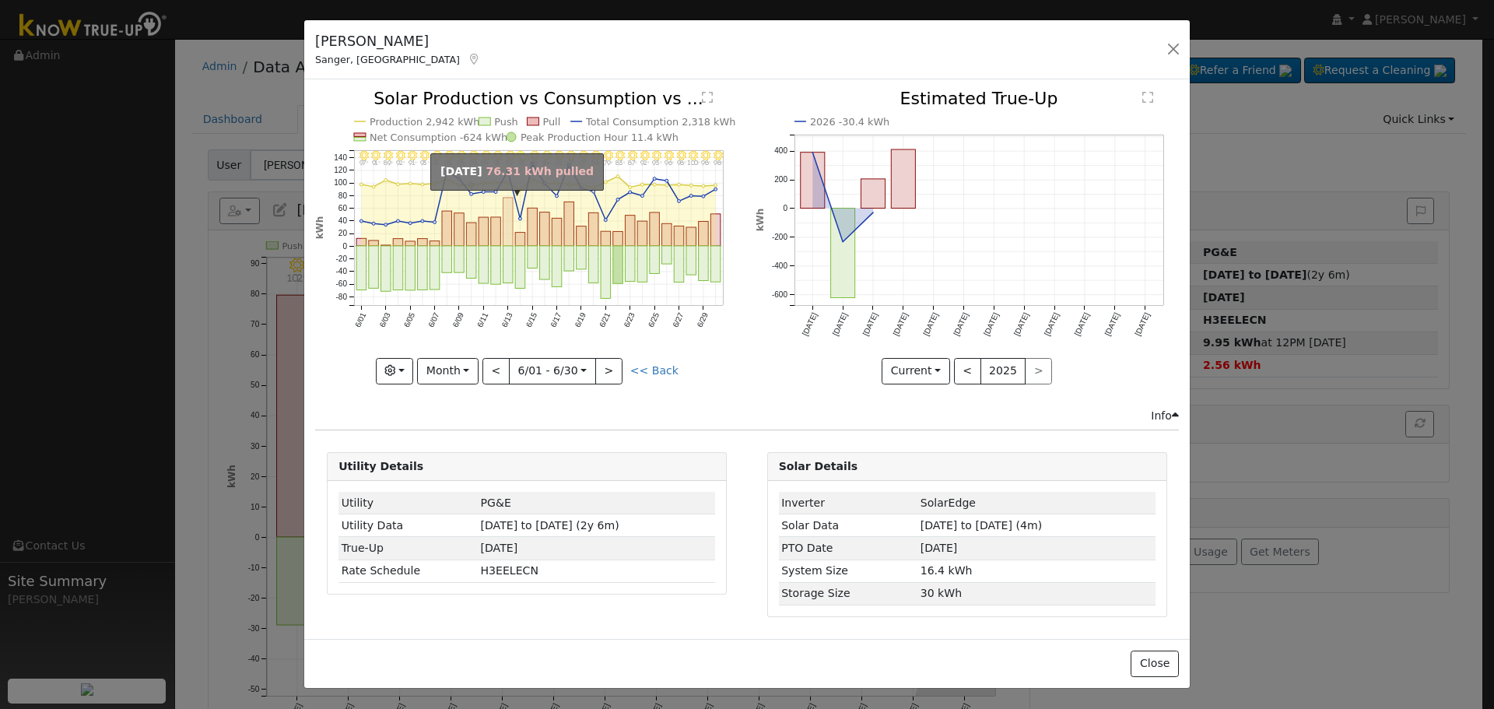
click at [509, 239] on rect "onclick=""" at bounding box center [509, 222] width 10 height 48
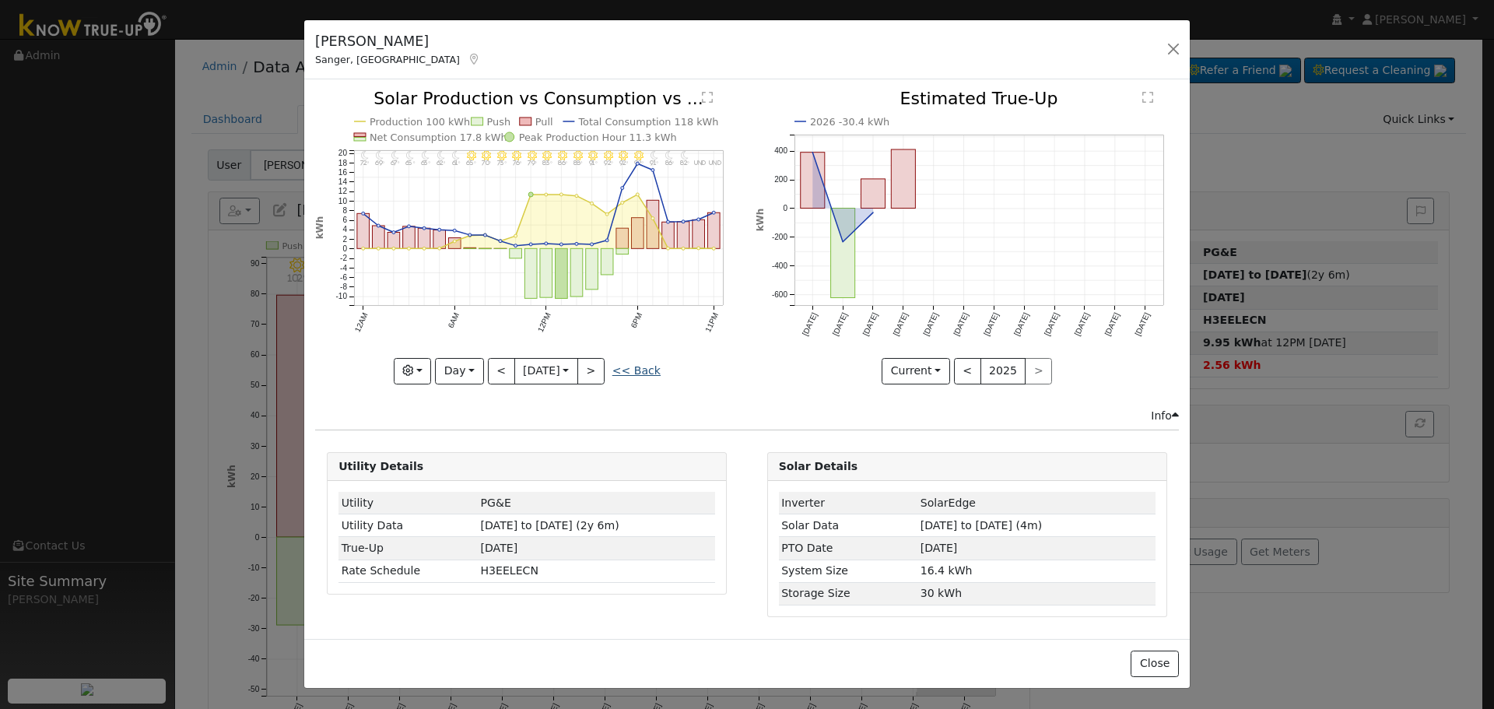
click at [634, 364] on link "<< Back" at bounding box center [637, 370] width 48 height 12
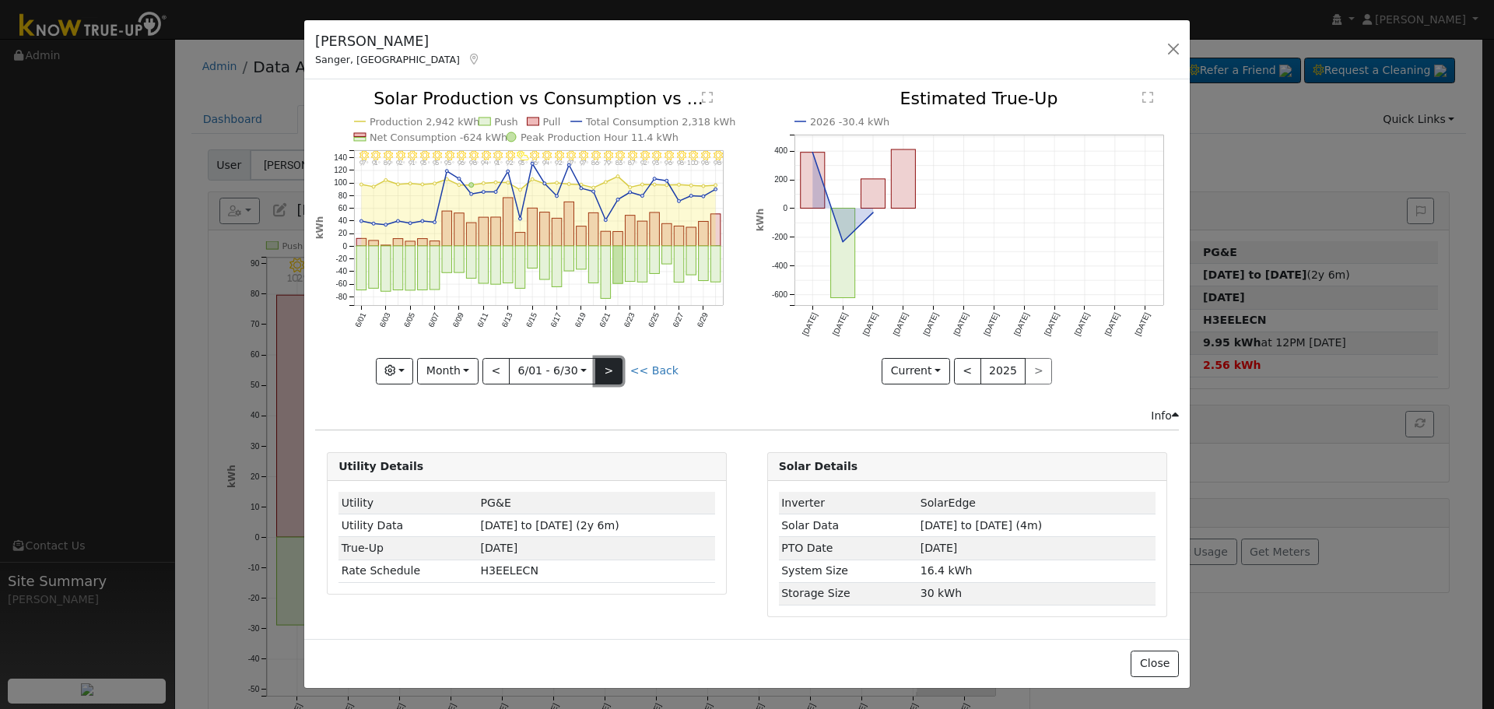
click at [606, 364] on button ">" at bounding box center [608, 371] width 27 height 26
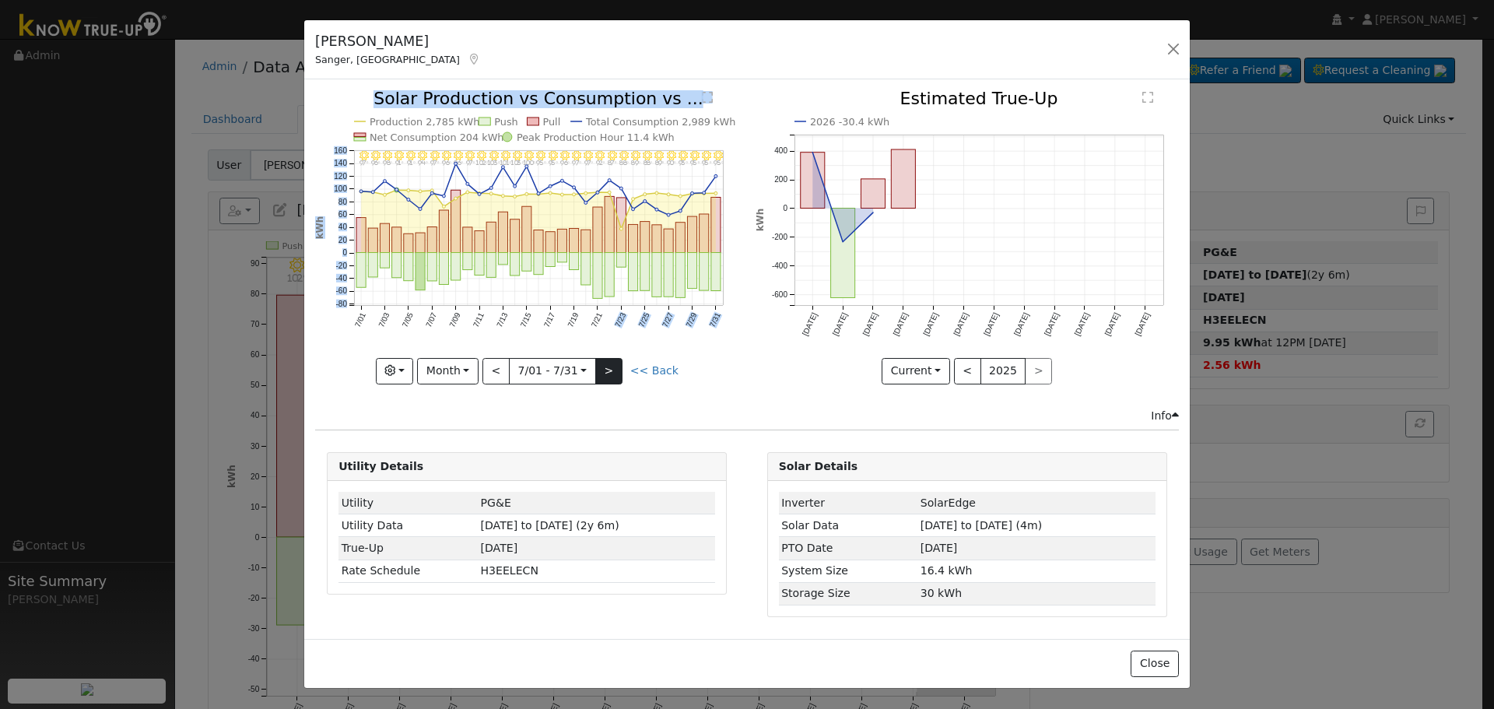
click at [622, 372] on div "7/31 - Clear 95° 7/30 - MostlyClear 95° 7/29 - Clear 95° 7/28 - Clear 93° 7/27 …" at bounding box center [526, 236] width 423 height 293
click at [627, 51] on div "[PERSON_NAME], CA Default Account Default Account [STREET_ADDRESS] Primary Acco…" at bounding box center [747, 50] width 886 height 60
click at [808, 75] on div "[PERSON_NAME], CA Default Account Default Account [STREET_ADDRESS] Primary Acco…" at bounding box center [747, 50] width 886 height 60
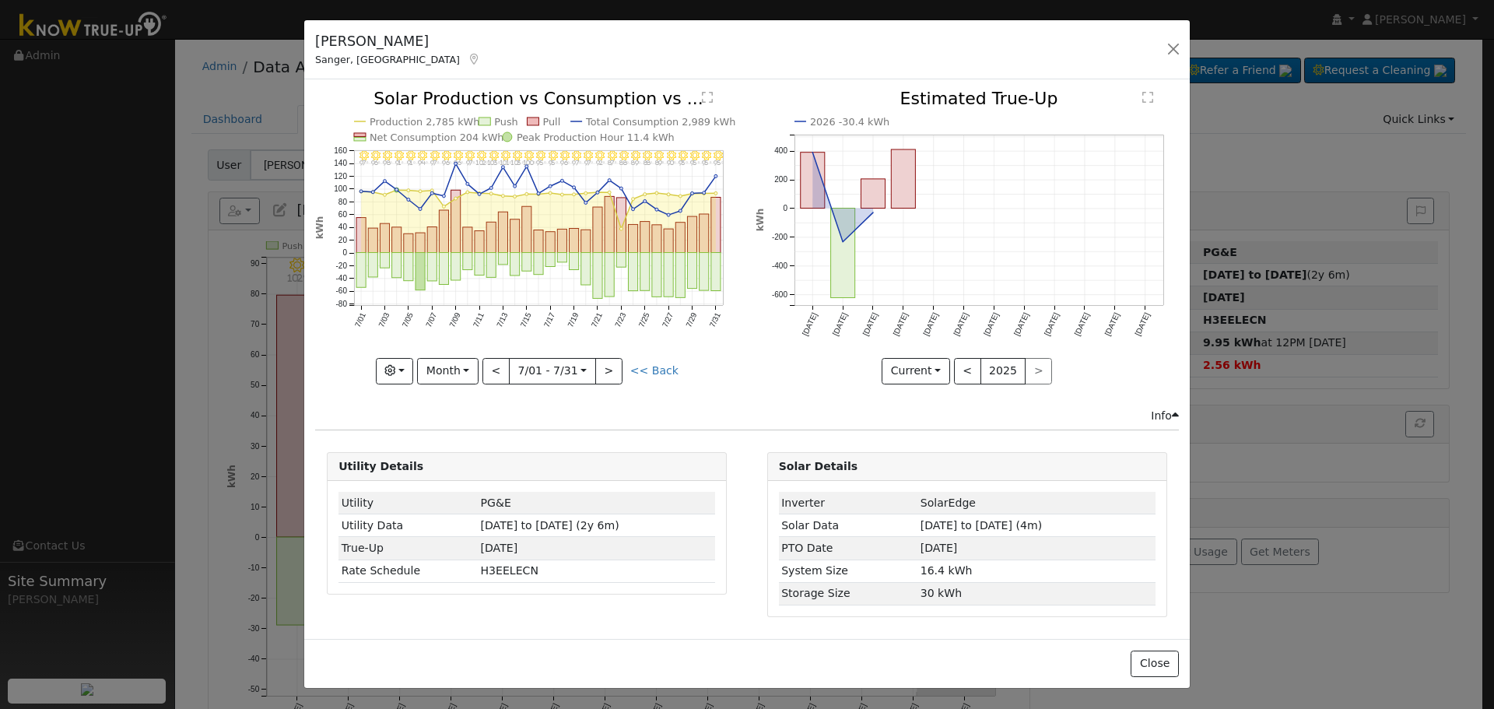
click at [760, 90] on icon "2026 -30.4 kWh [DATE] Jun '[DATE] Aug '[DATE] Oct '[DATE] Dec '[DATE] Feb '[DAT…" at bounding box center [967, 232] width 423 height 284
click at [609, 229] on rect "onclick=""" at bounding box center [609, 225] width 9 height 56
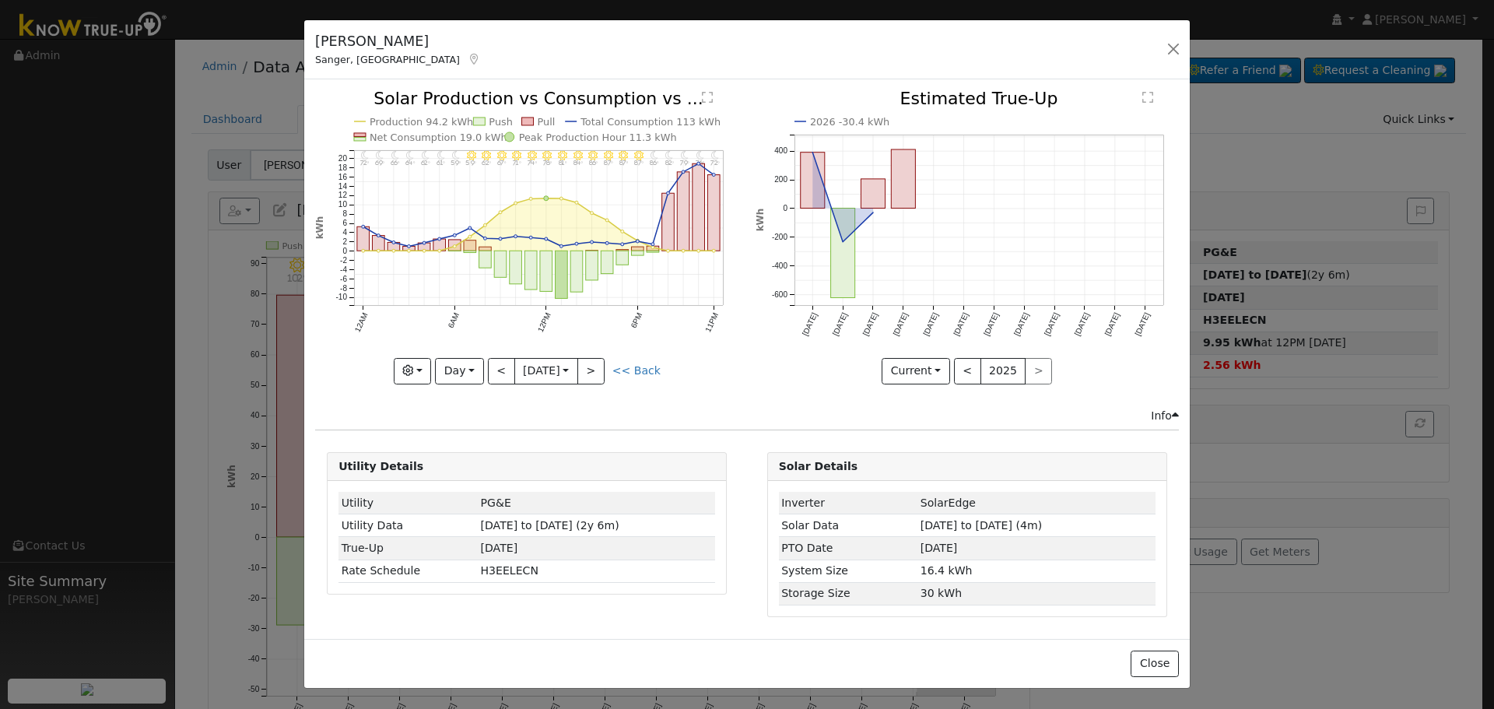
click at [630, 371] on link "<< Back" at bounding box center [637, 370] width 48 height 12
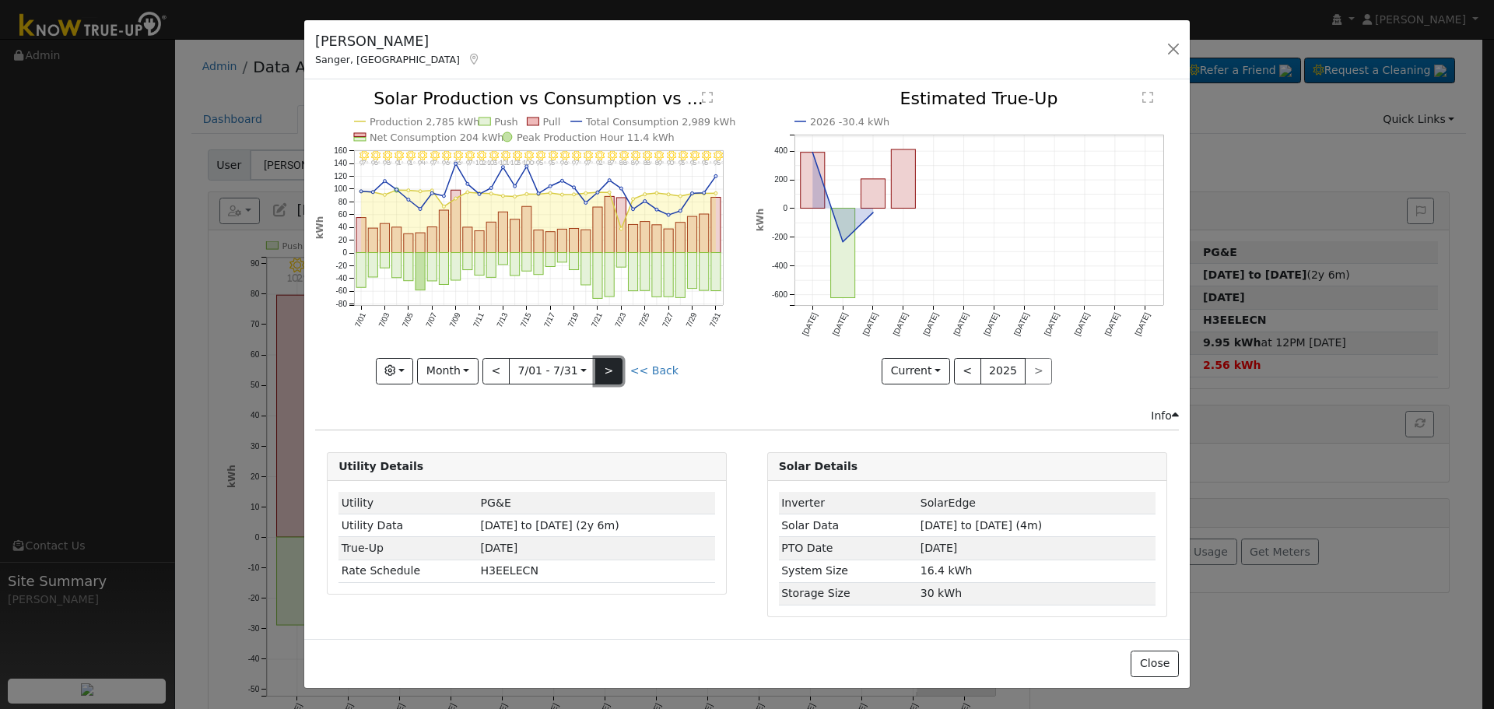
click at [619, 374] on button ">" at bounding box center [608, 371] width 27 height 26
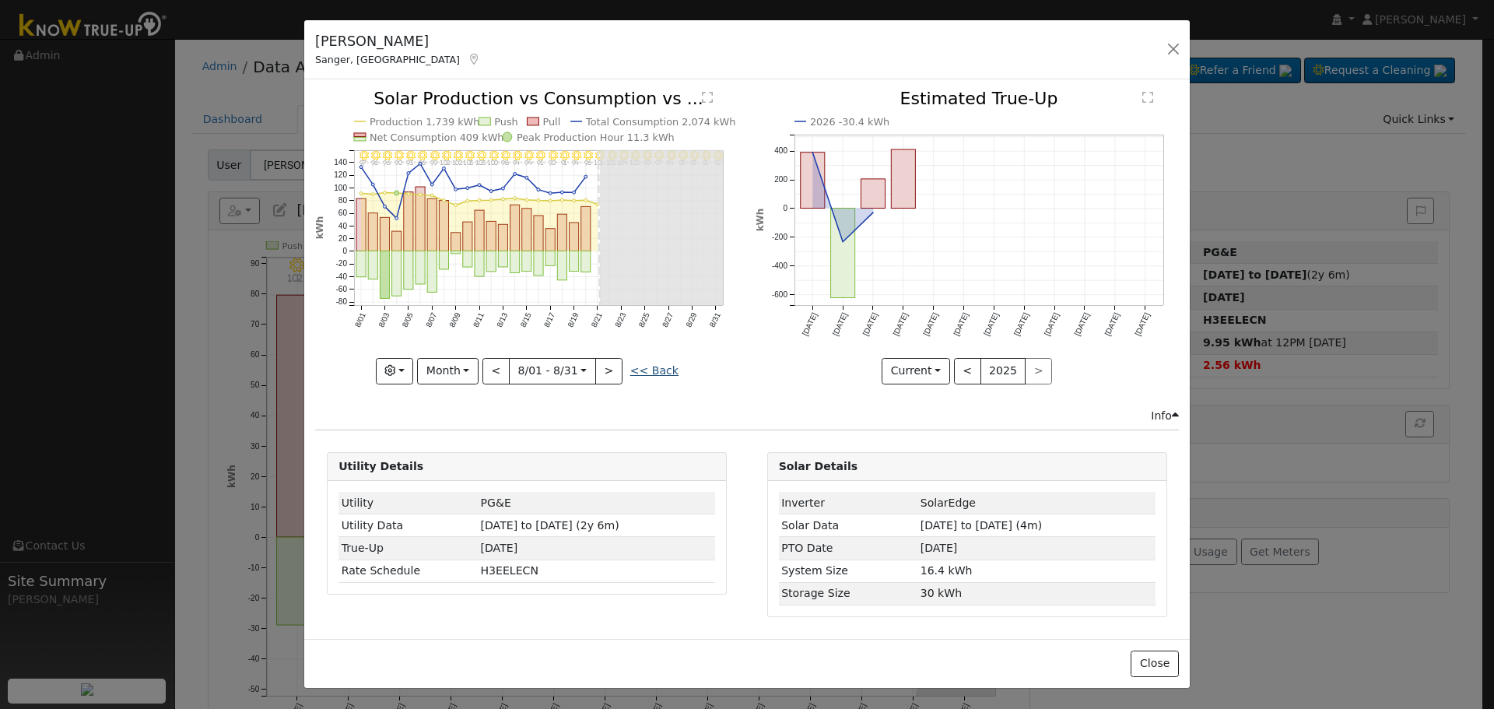
click at [647, 375] on link "<< Back" at bounding box center [654, 370] width 48 height 12
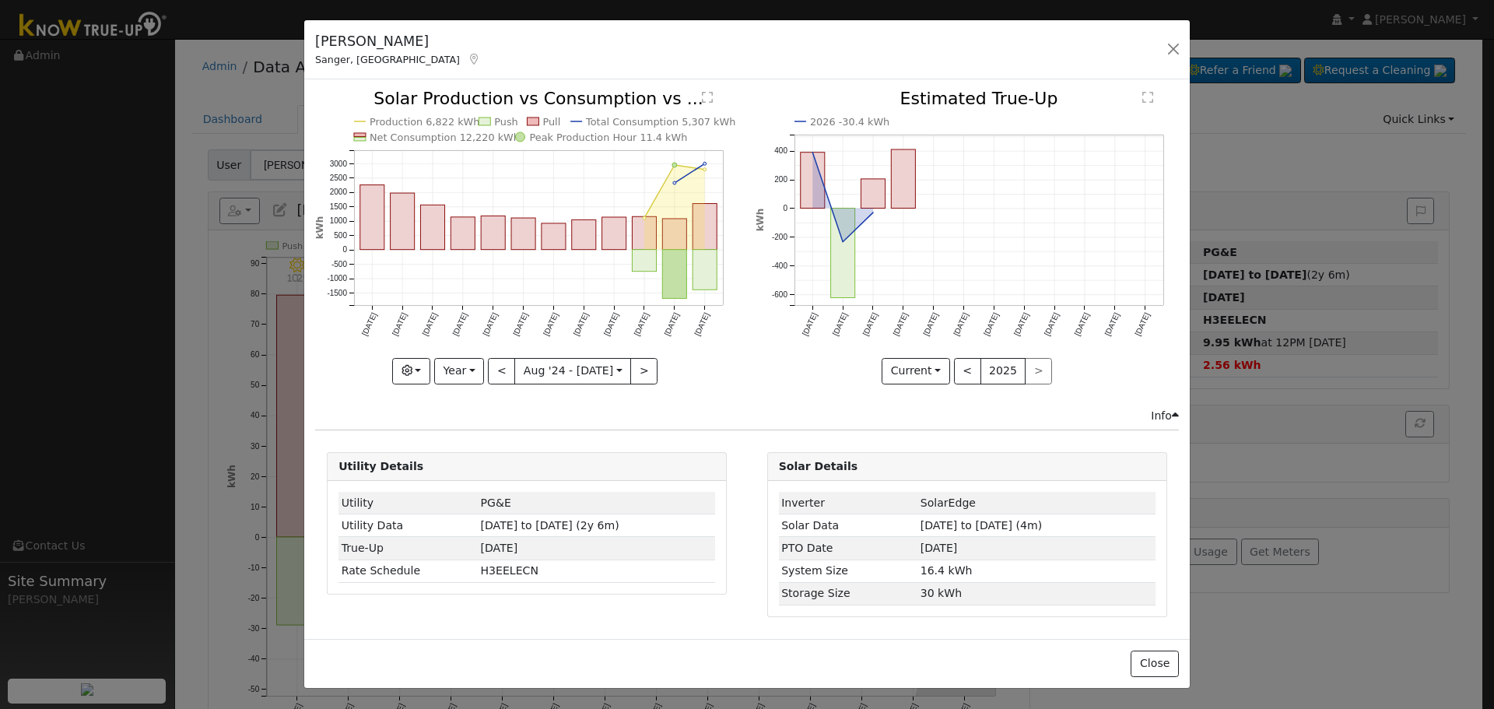
click at [709, 94] on text "" at bounding box center [707, 97] width 11 height 12
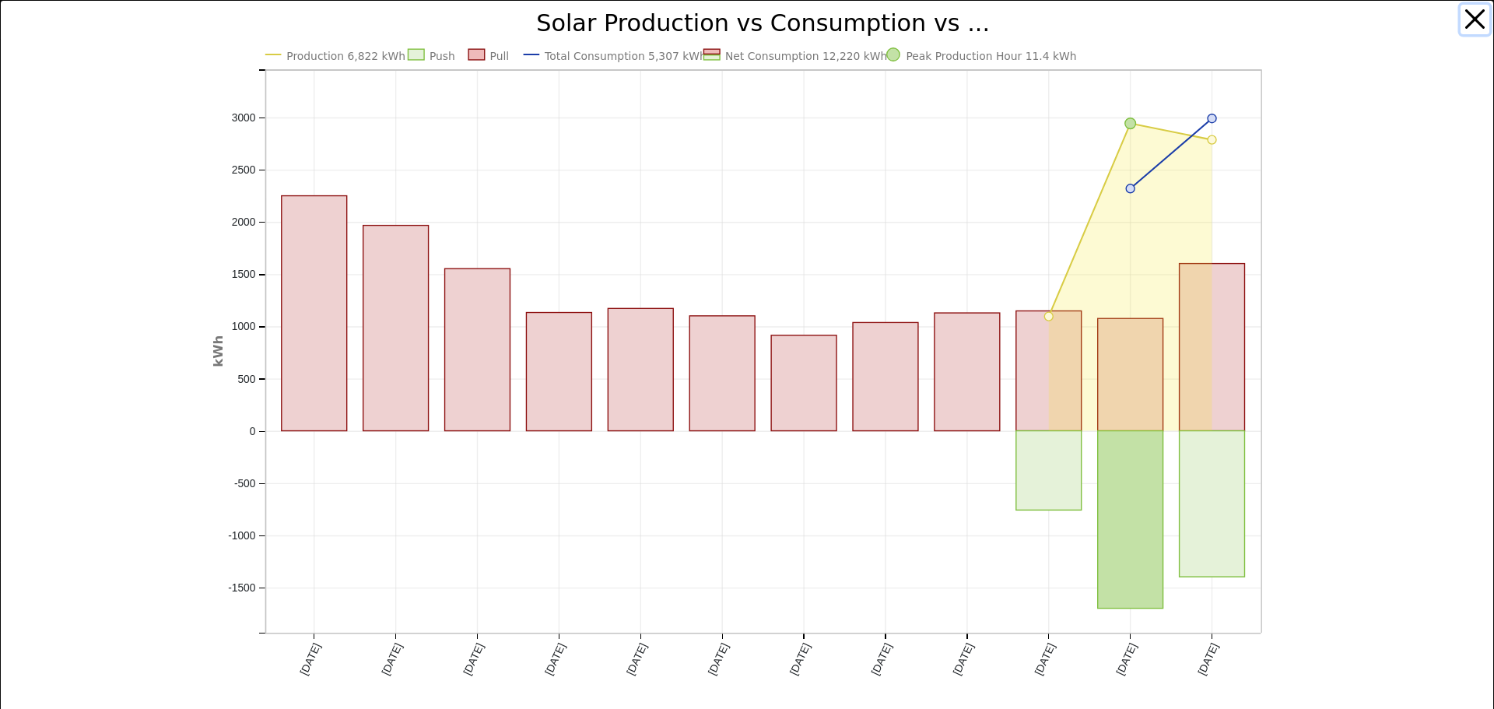
click at [1461, 14] on button "button" at bounding box center [1476, 20] width 30 height 30
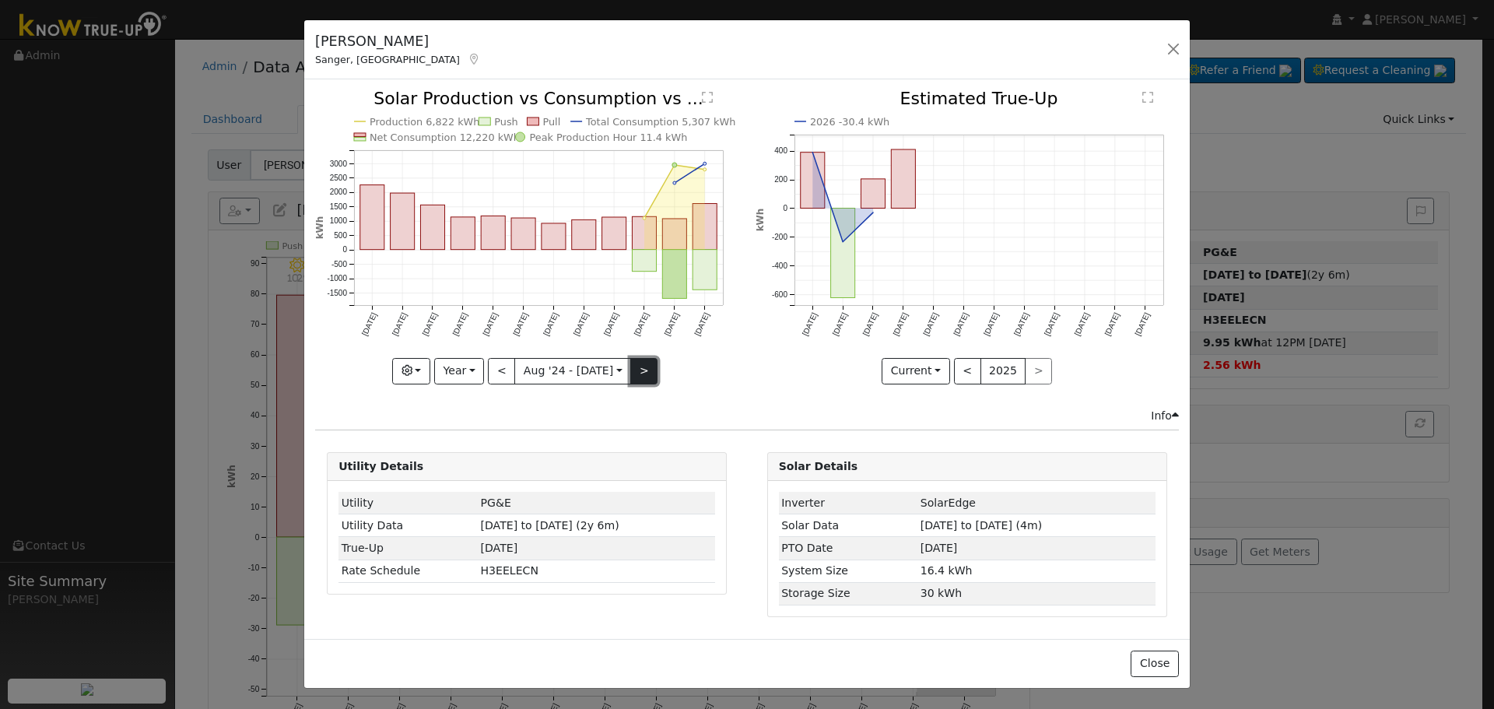
click at [645, 364] on button ">" at bounding box center [643, 371] width 27 height 26
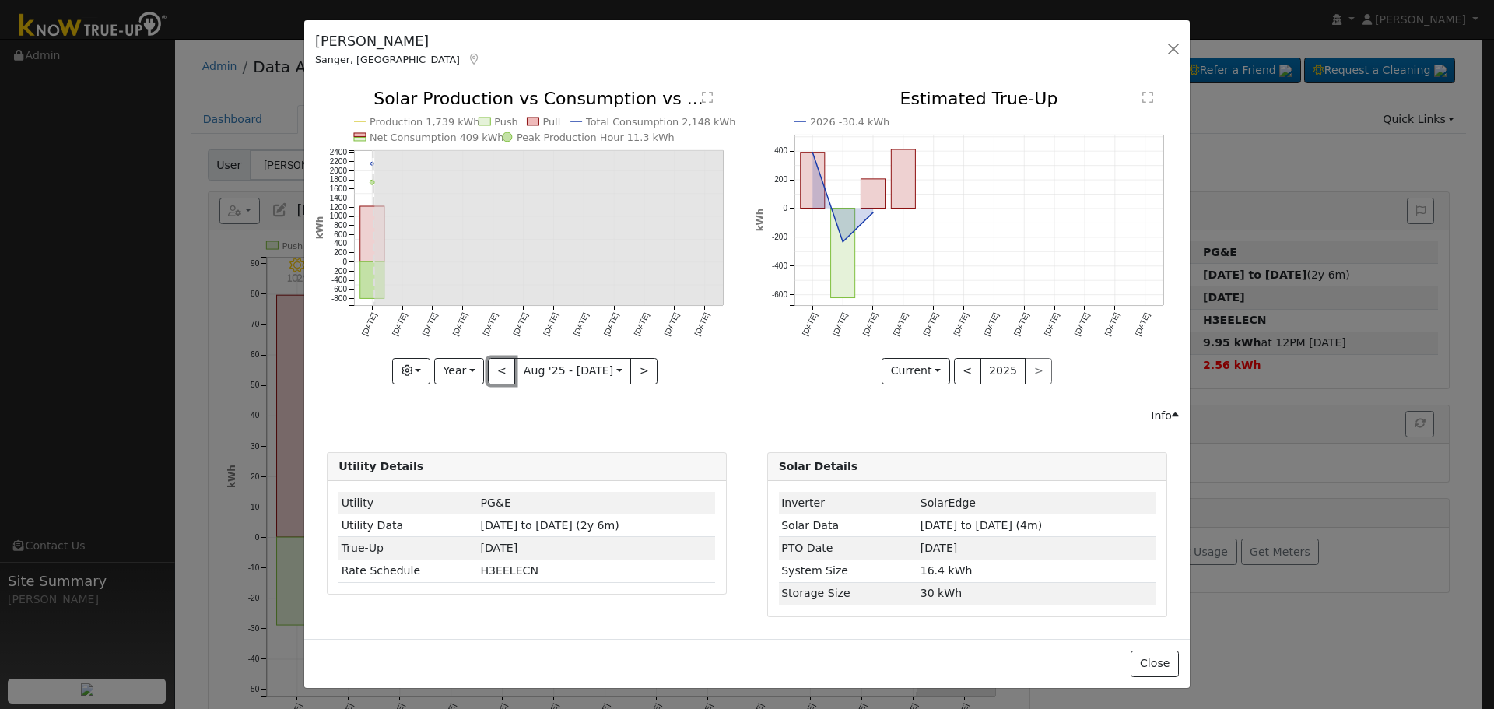
click at [509, 369] on button "<" at bounding box center [501, 371] width 27 height 26
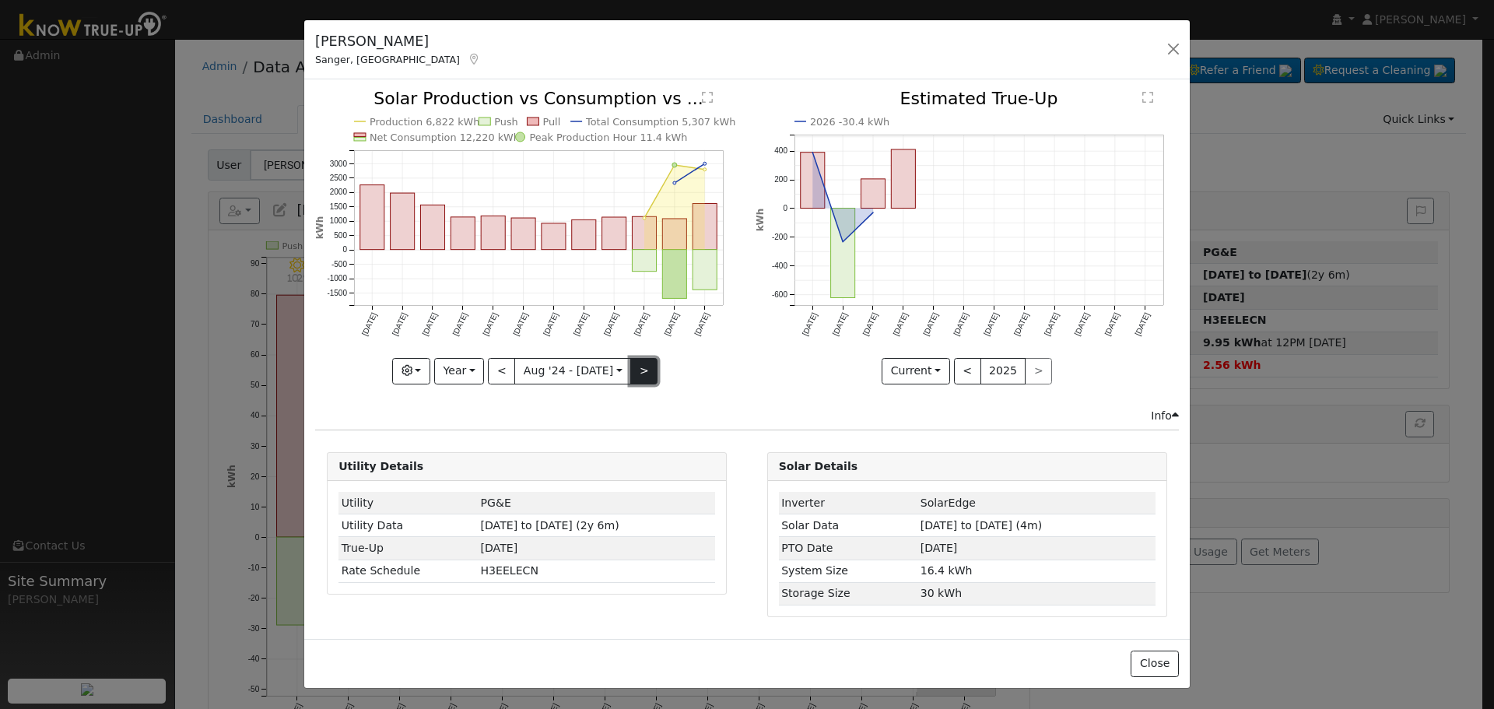
click at [641, 368] on button ">" at bounding box center [643, 371] width 27 height 26
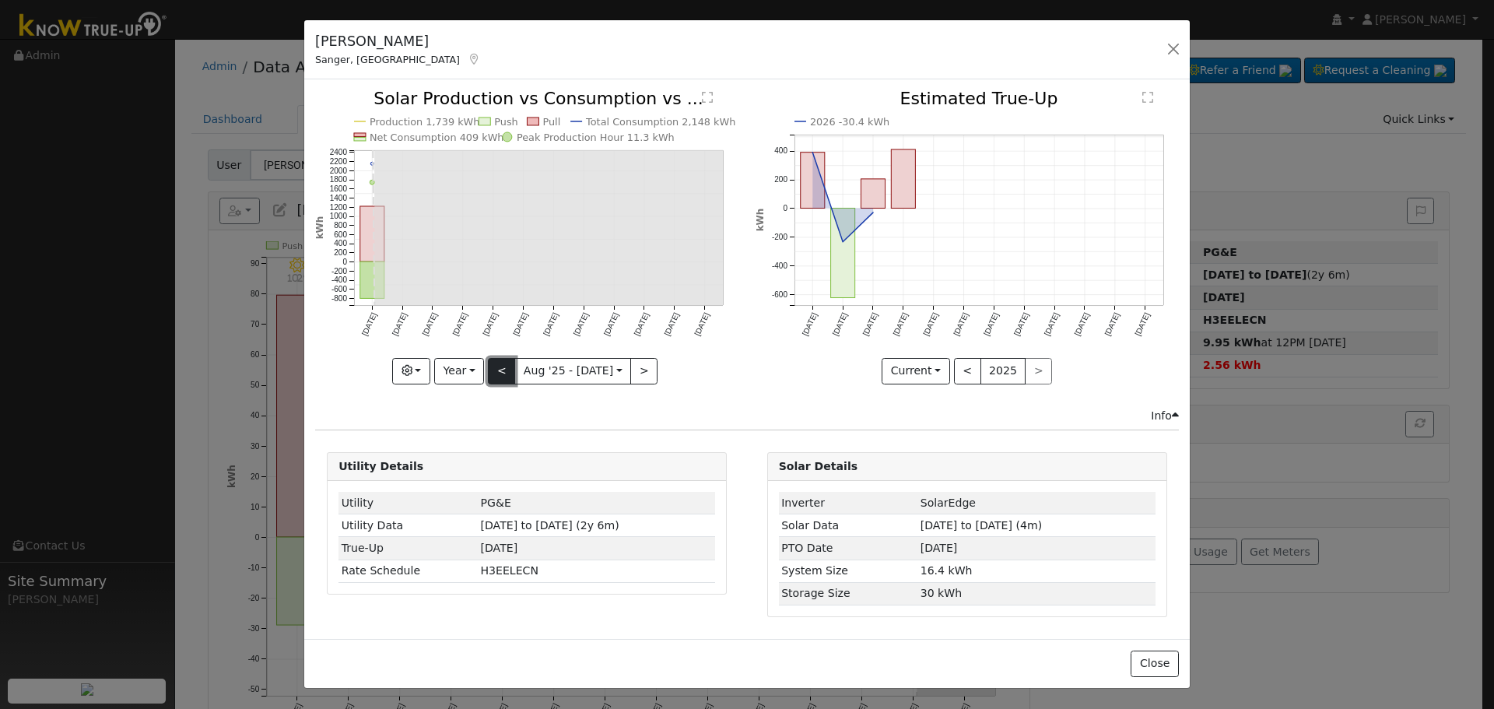
click at [512, 374] on button "<" at bounding box center [501, 371] width 27 height 26
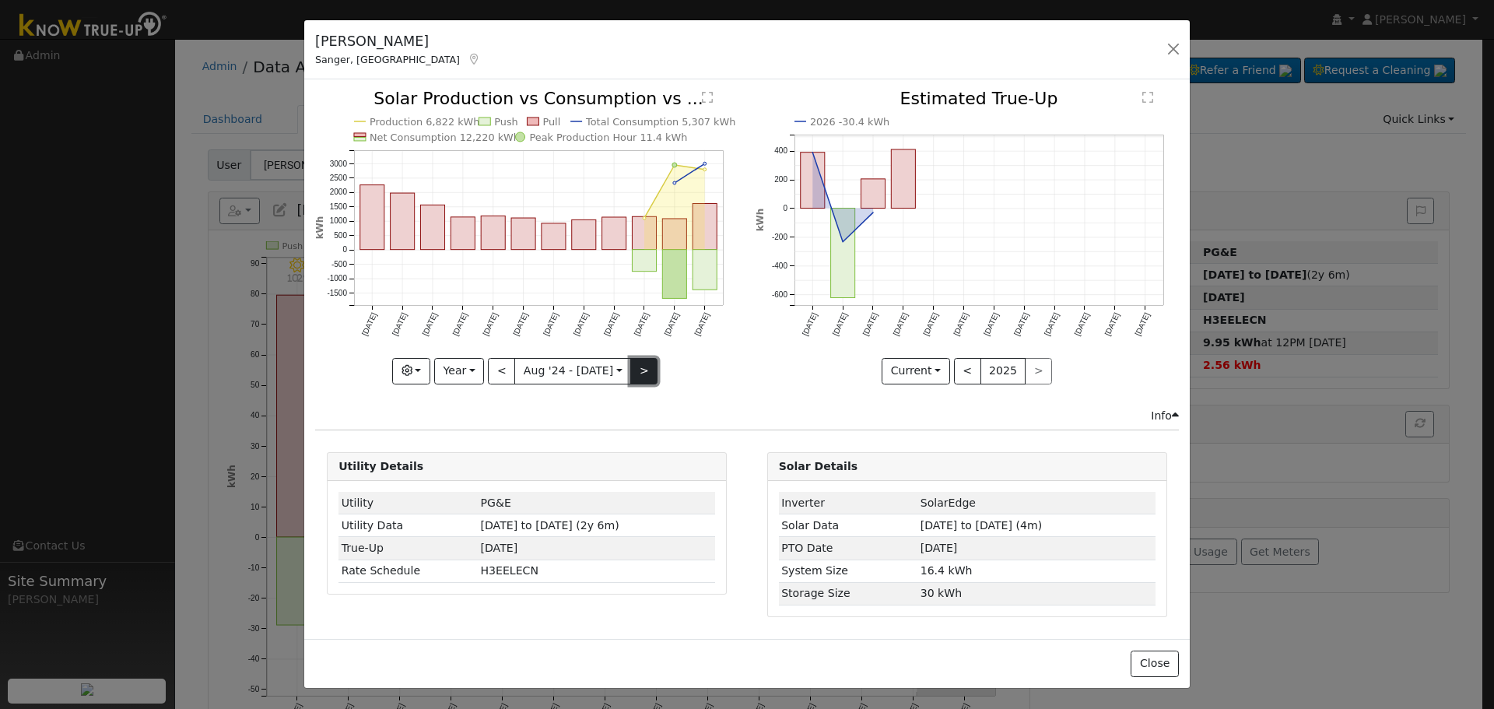
click at [647, 379] on button ">" at bounding box center [643, 371] width 27 height 26
type input "[DATE]"
